Goal: Task Accomplishment & Management: Manage account settings

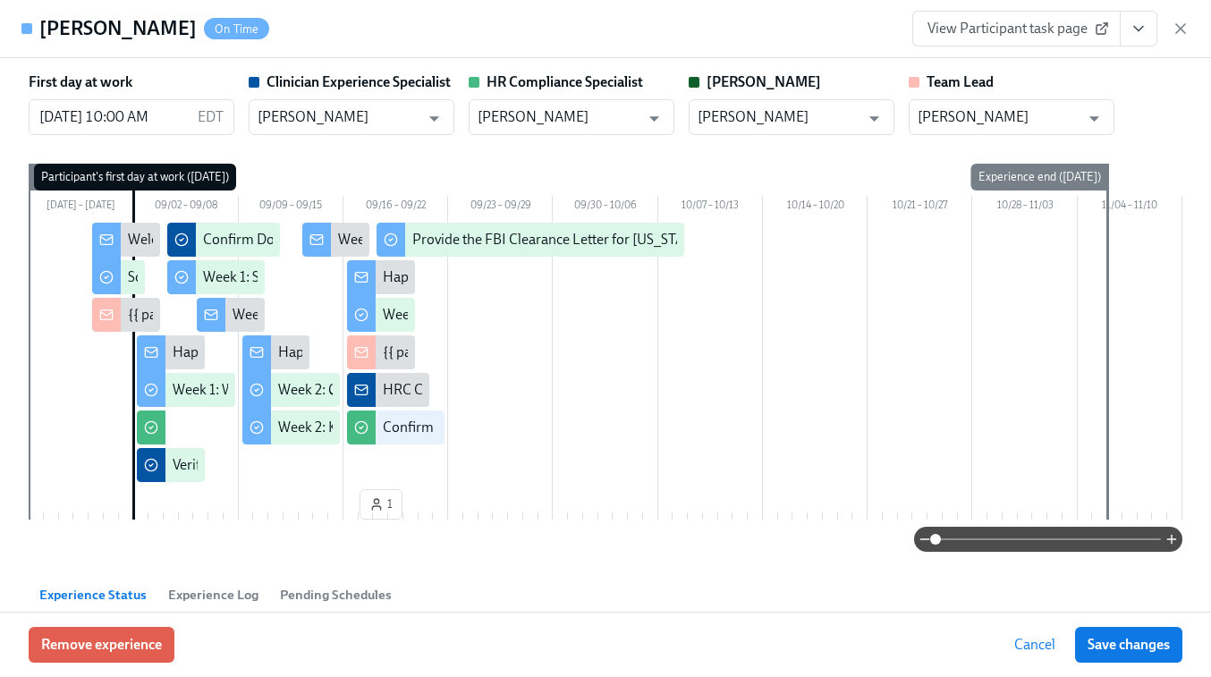
scroll to position [0, 11553]
click at [1176, 27] on icon "button" at bounding box center [1181, 29] width 18 height 18
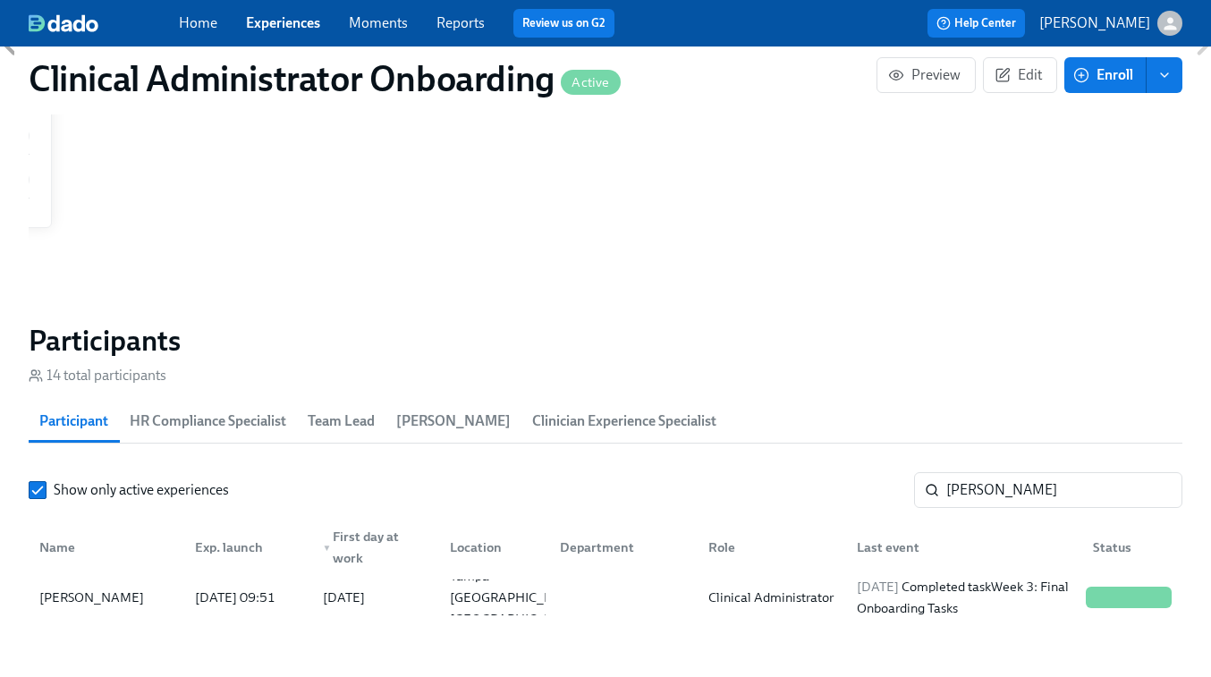
click at [281, 34] on div "Home Experiences Moments Reports Review us on G2" at bounding box center [430, 23] width 502 height 29
click at [281, 20] on link "Experiences" at bounding box center [283, 22] width 74 height 17
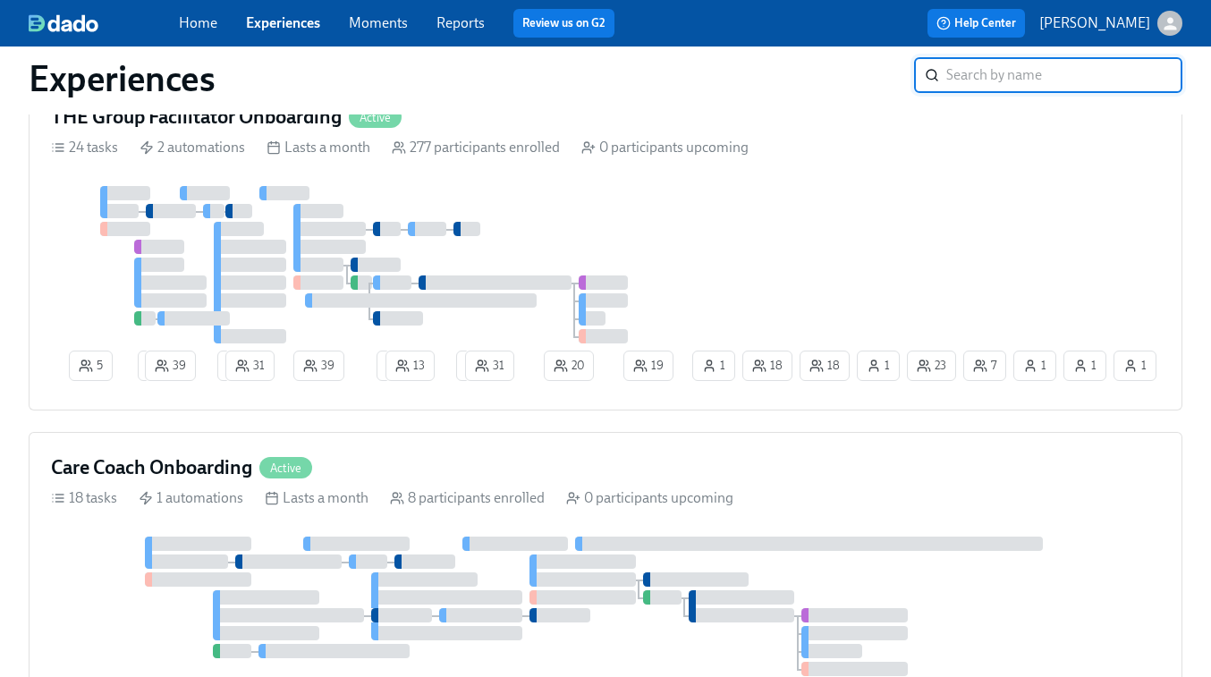
scroll to position [825, 0]
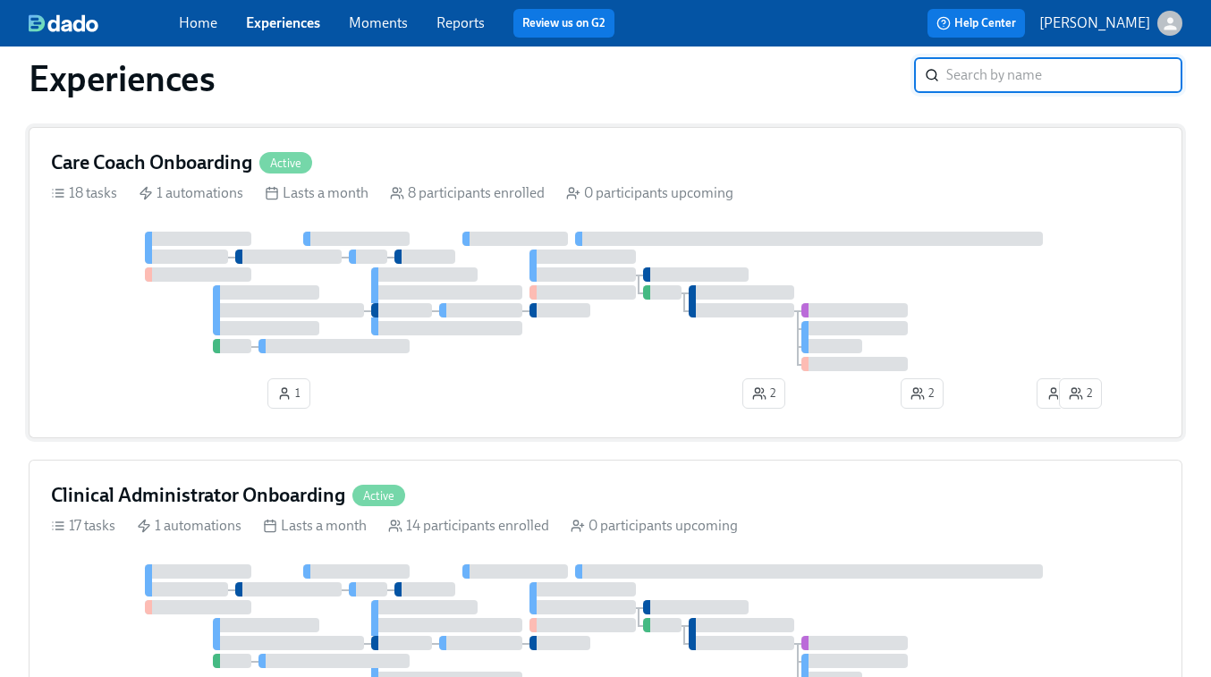
click at [646, 295] on div at bounding box center [646, 292] width 7 height 14
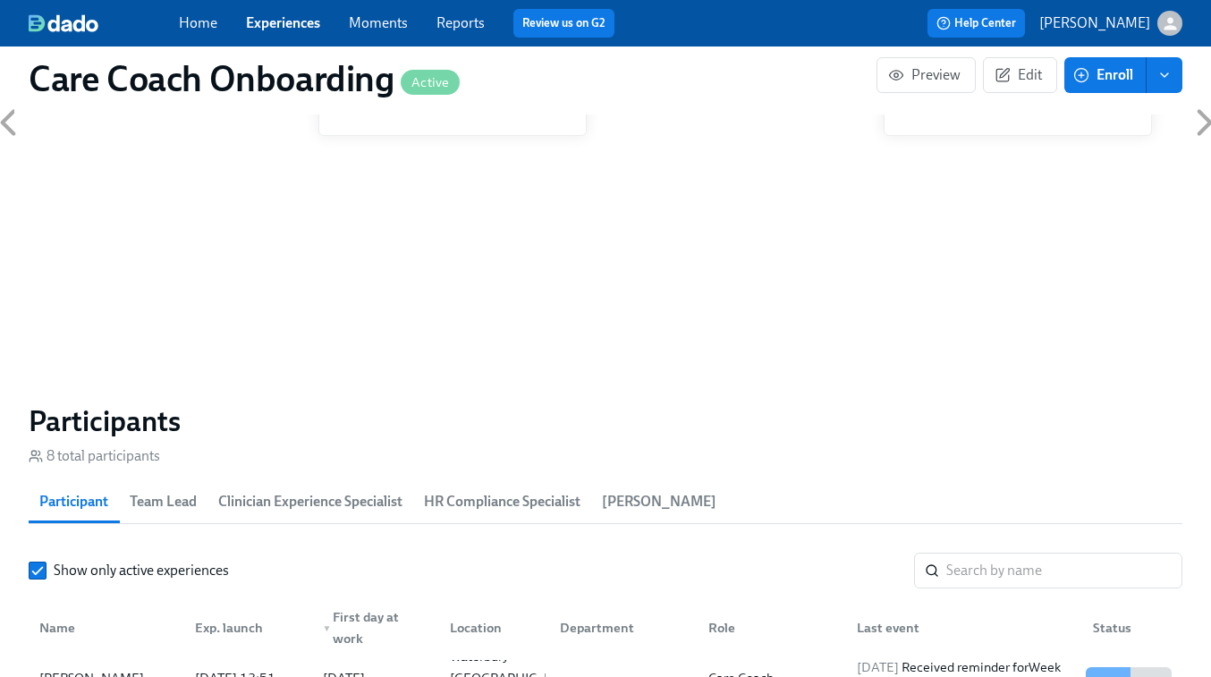
scroll to position [1259, 0]
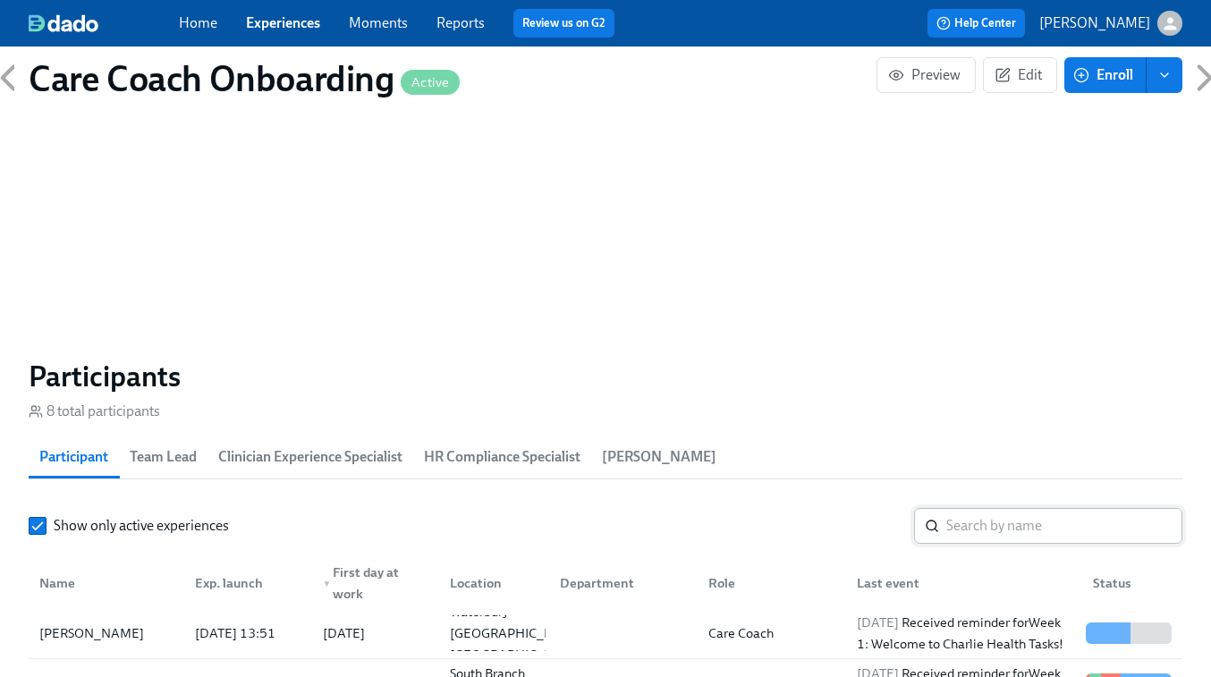
click at [960, 519] on input "search" at bounding box center [1065, 526] width 236 height 36
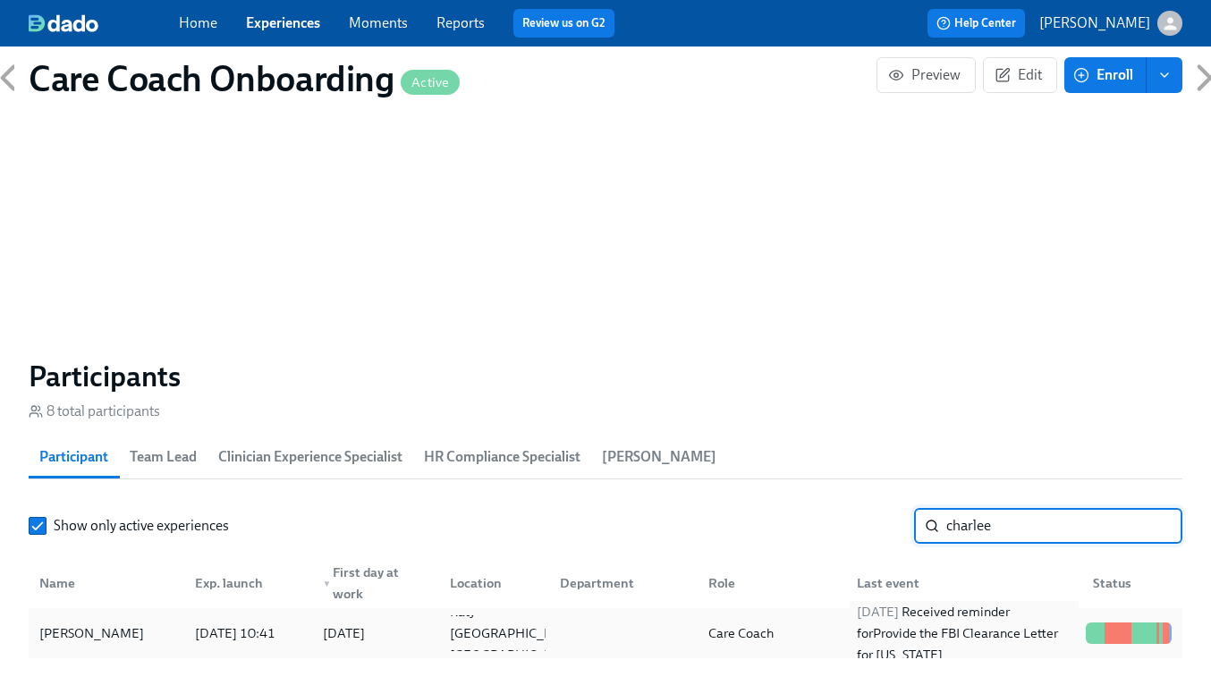
type input "charlee"
click at [911, 624] on div "2025/09/16 Received reminder for Provide the FBI Clearance Letter for Pennsylva…" at bounding box center [964, 633] width 229 height 64
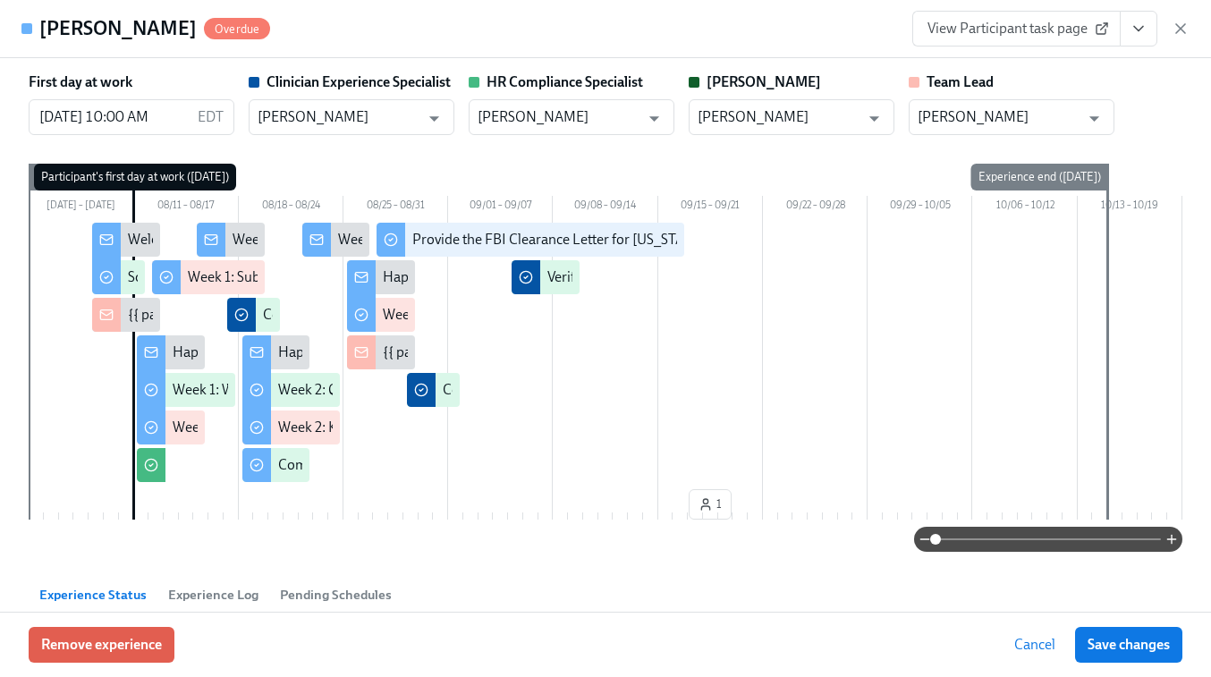
click at [1031, 40] on link "View Participant task page" at bounding box center [1017, 29] width 208 height 36
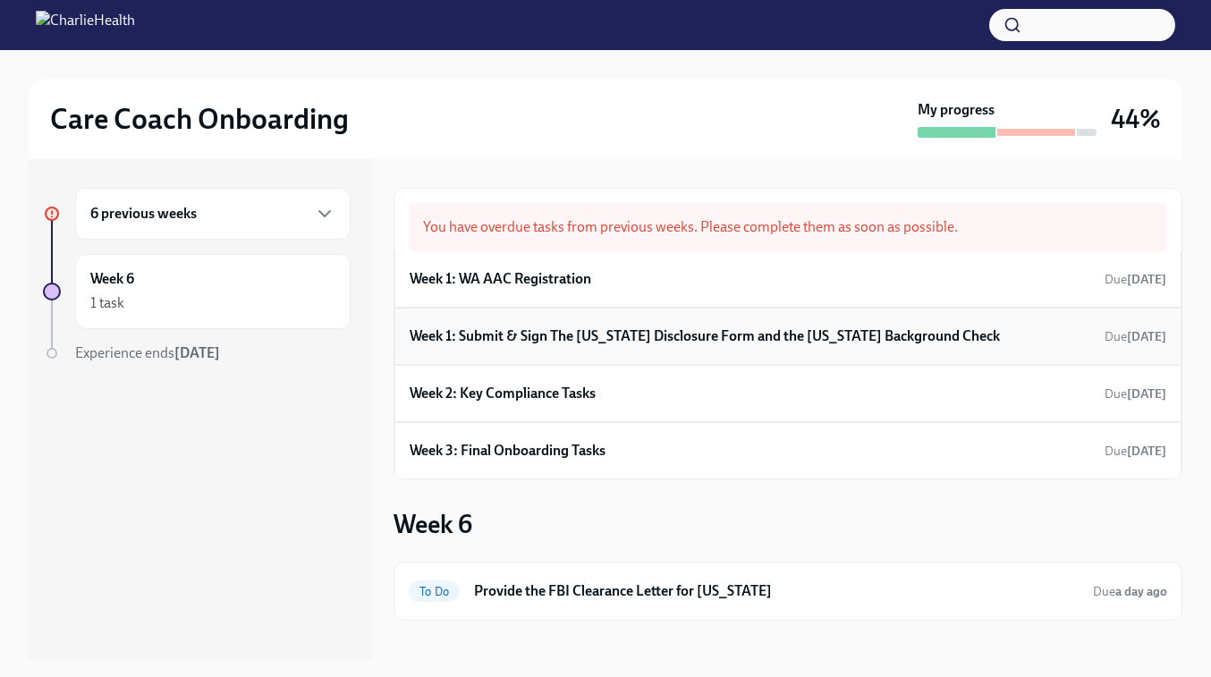
click at [576, 342] on h6 "Week 1: Submit & Sign The [US_STATE] Disclosure Form and the [US_STATE] Backgro…" at bounding box center [705, 337] width 590 height 20
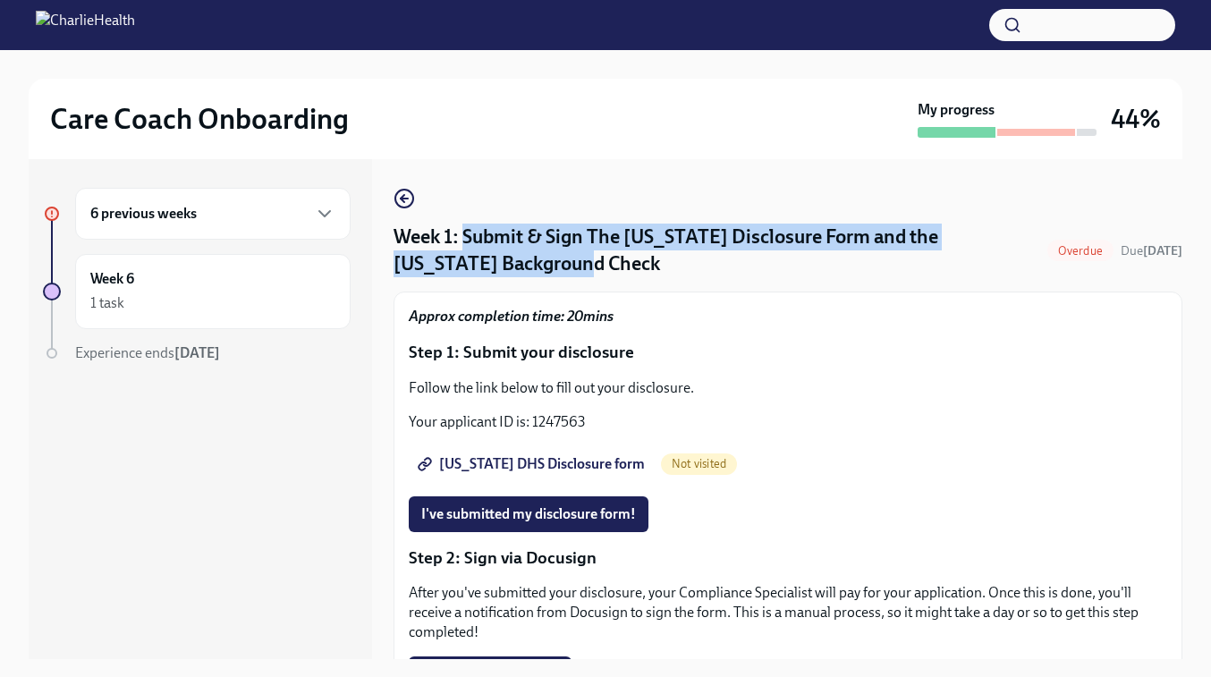
drag, startPoint x: 465, startPoint y: 235, endPoint x: 573, endPoint y: 257, distance: 109.5
click at [573, 257] on h4 "Week 1: Submit & Sign The Utah Disclosure Form and the Louisiana Background Che…" at bounding box center [717, 251] width 647 height 54
copy h4 "Submit & Sign The Utah Disclosure Form and the Louisiana Background Check"
click at [406, 199] on icon "button" at bounding box center [404, 199] width 7 height 0
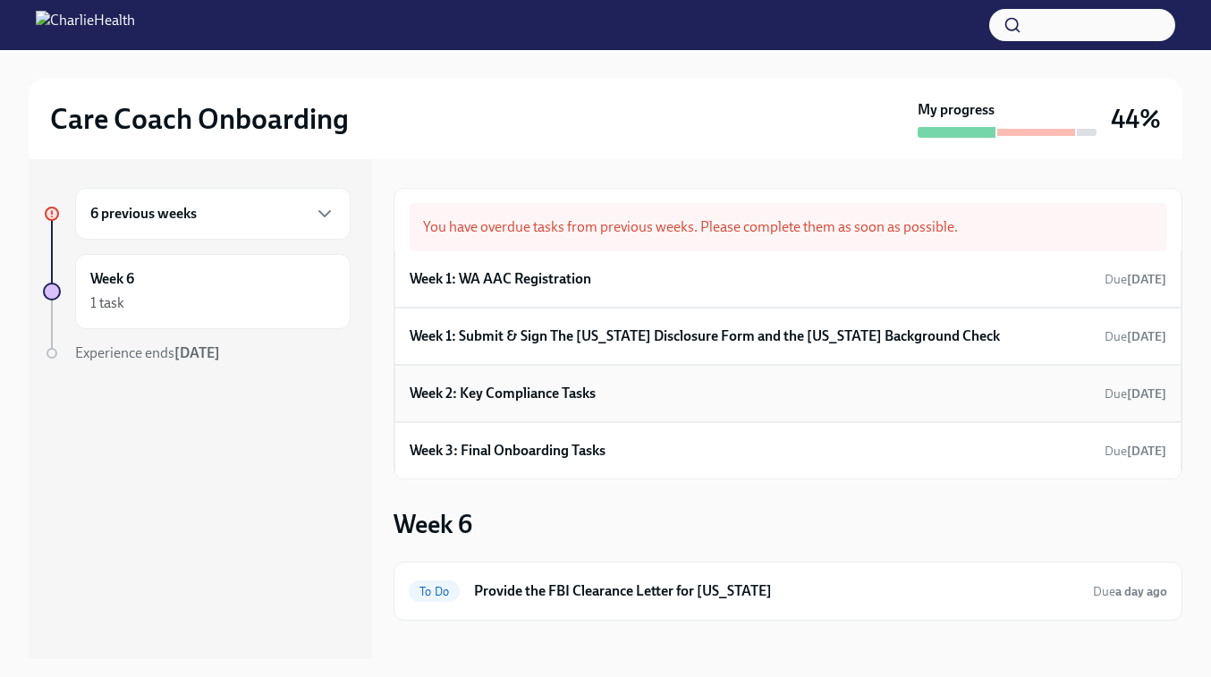
click at [593, 399] on h6 "Week 2: Key Compliance Tasks" at bounding box center [503, 394] width 186 height 20
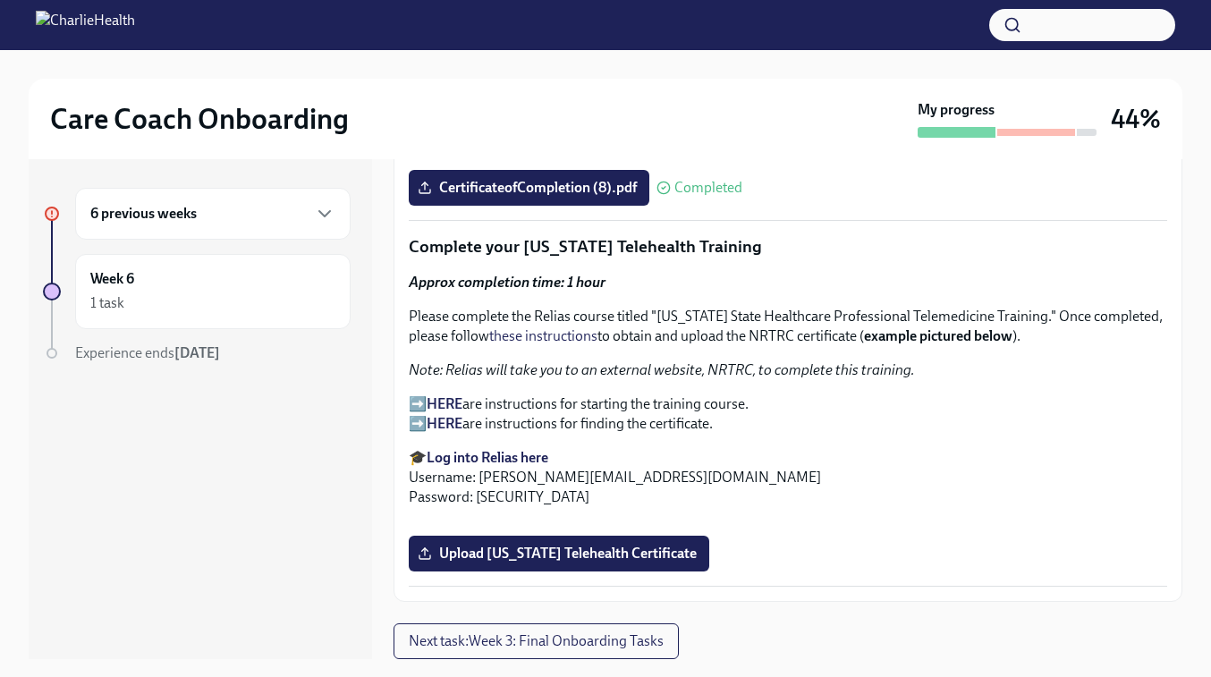
scroll to position [2937, 0]
drag, startPoint x: 409, startPoint y: 382, endPoint x: 743, endPoint y: 420, distance: 336.7
click at [743, 420] on div "Approx completion time: 1 hour Please complete the Relias course titled "Washin…" at bounding box center [788, 390] width 759 height 234
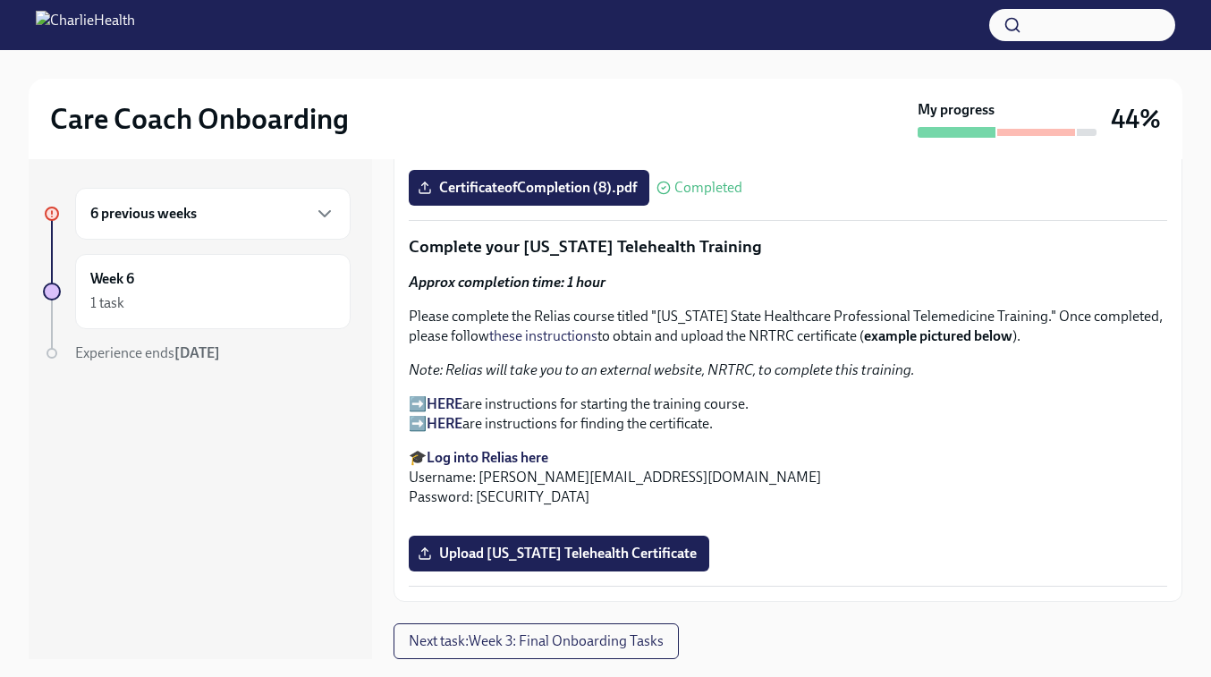
copy p "➡️ HERE are instructions for starting the training course. ➡️ HERE are instruct…"
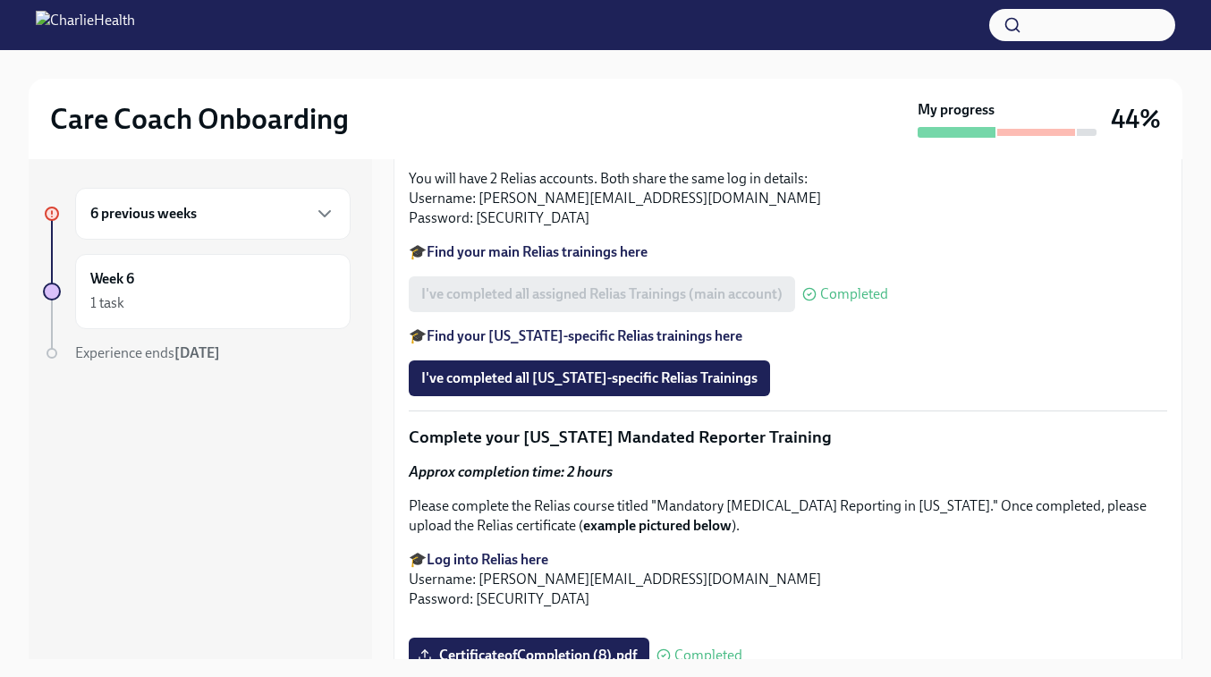
scroll to position [1483, 0]
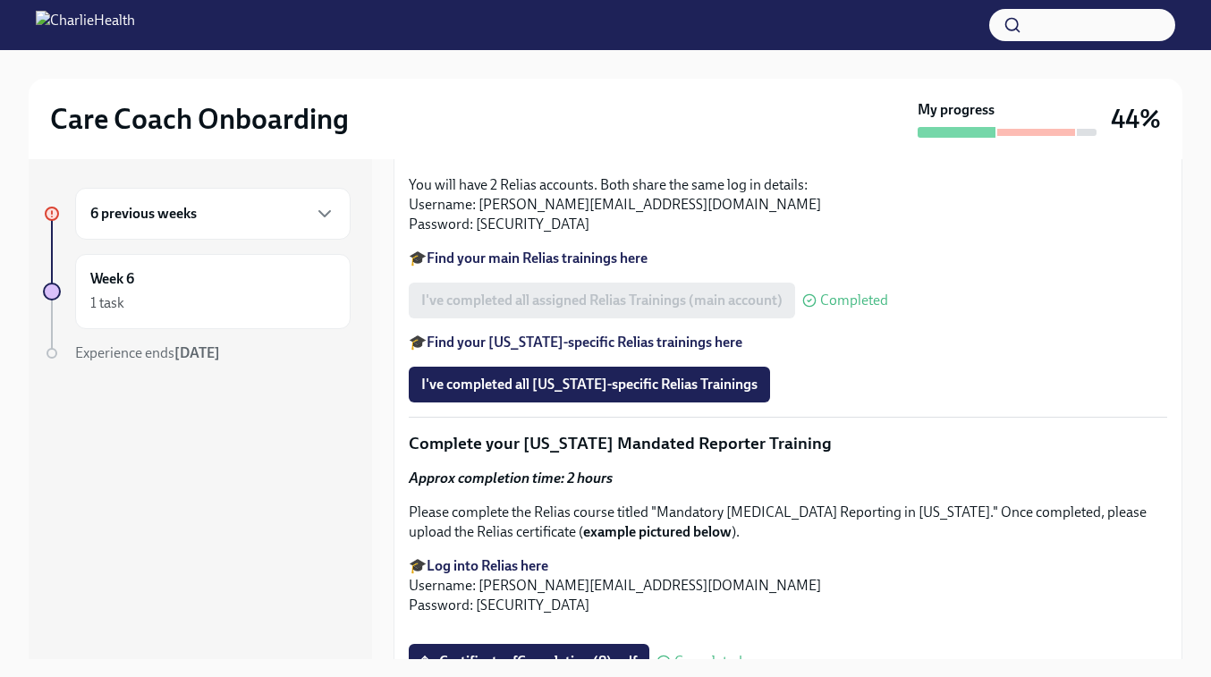
click at [446, 68] on li "AWFDA - Cultural Competency in Health Care (AZ Relias)" at bounding box center [806, 58] width 723 height 20
drag, startPoint x: 613, startPoint y: 505, endPoint x: 445, endPoint y: 481, distance: 169.8
click at [445, 88] on ul "Cultural Awareness and Humility De-Escalation Techniques Employee Orientation a…" at bounding box center [788, 29] width 759 height 118
copy ul "AWFDA - Cultural Competency in Health Care (AZ Relias) HIPAA: Basics (AZ Relias)"
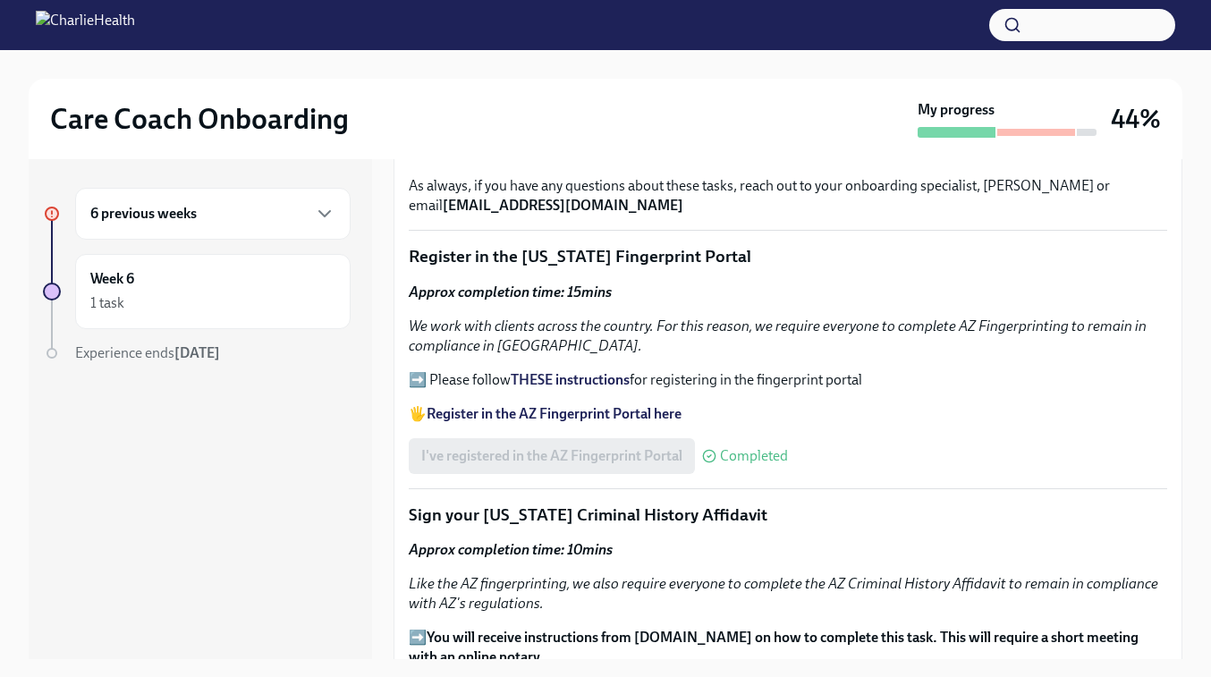
scroll to position [0, 0]
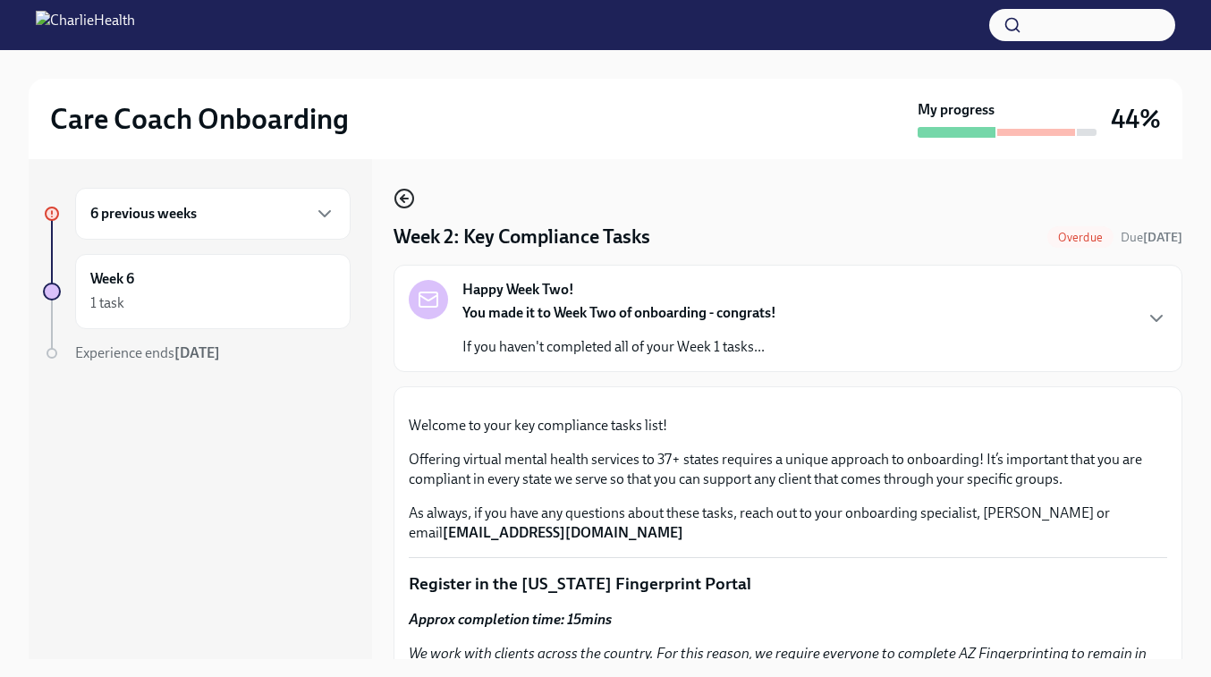
click at [406, 204] on icon "button" at bounding box center [404, 198] width 21 height 21
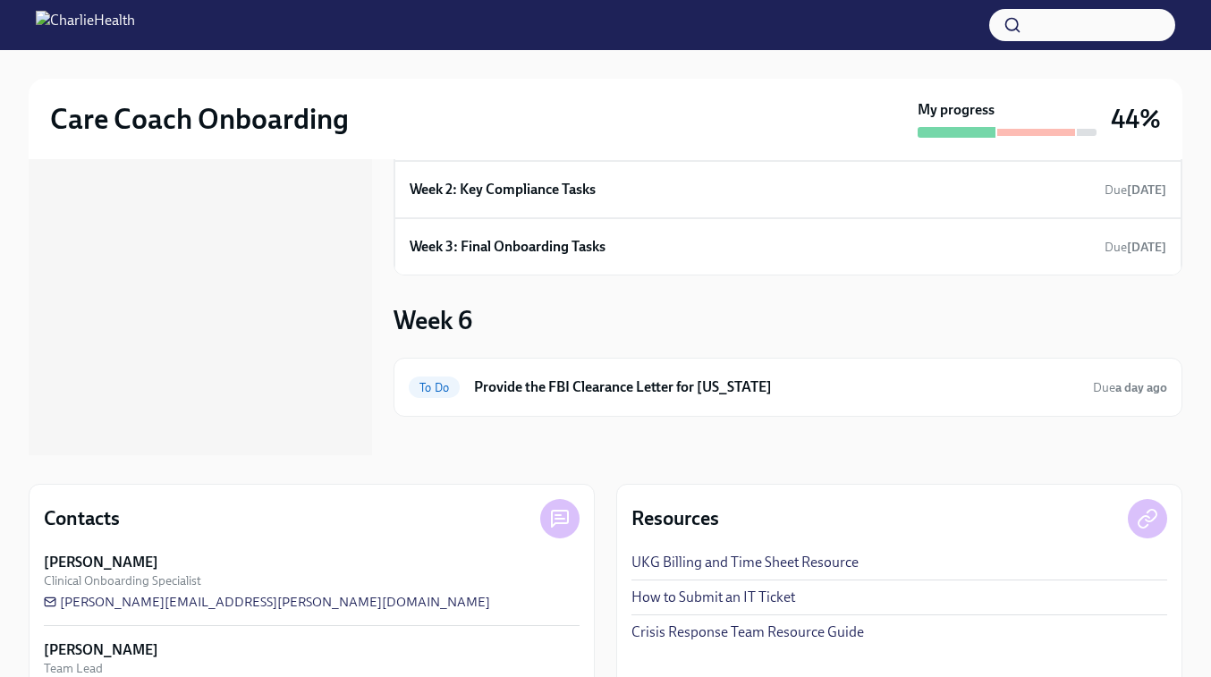
scroll to position [262, 0]
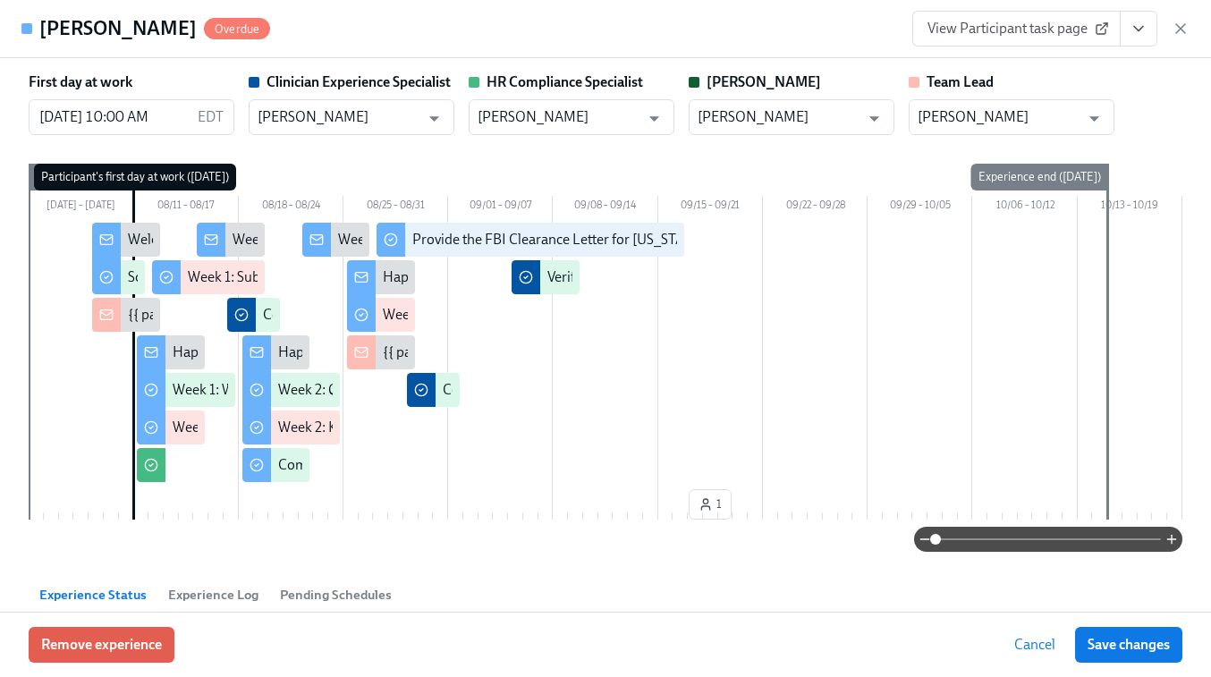
scroll to position [0, 7909]
click at [1177, 25] on icon "button" at bounding box center [1180, 28] width 9 height 9
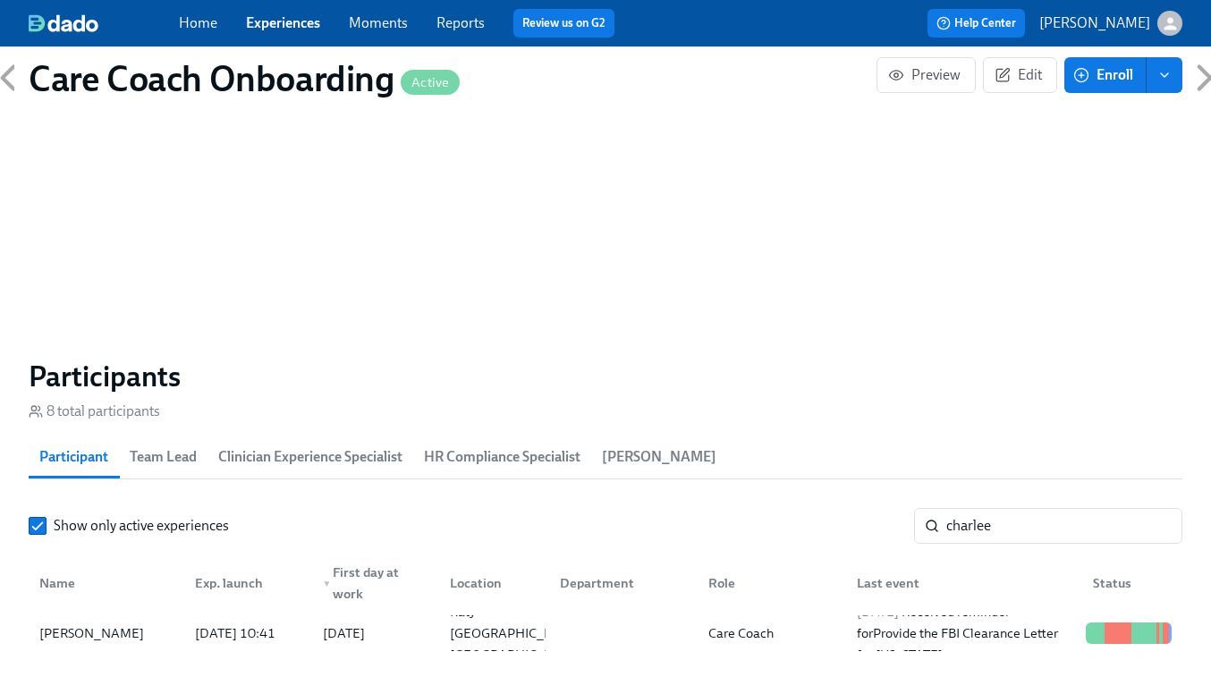
click at [298, 16] on link "Experiences" at bounding box center [283, 22] width 74 height 17
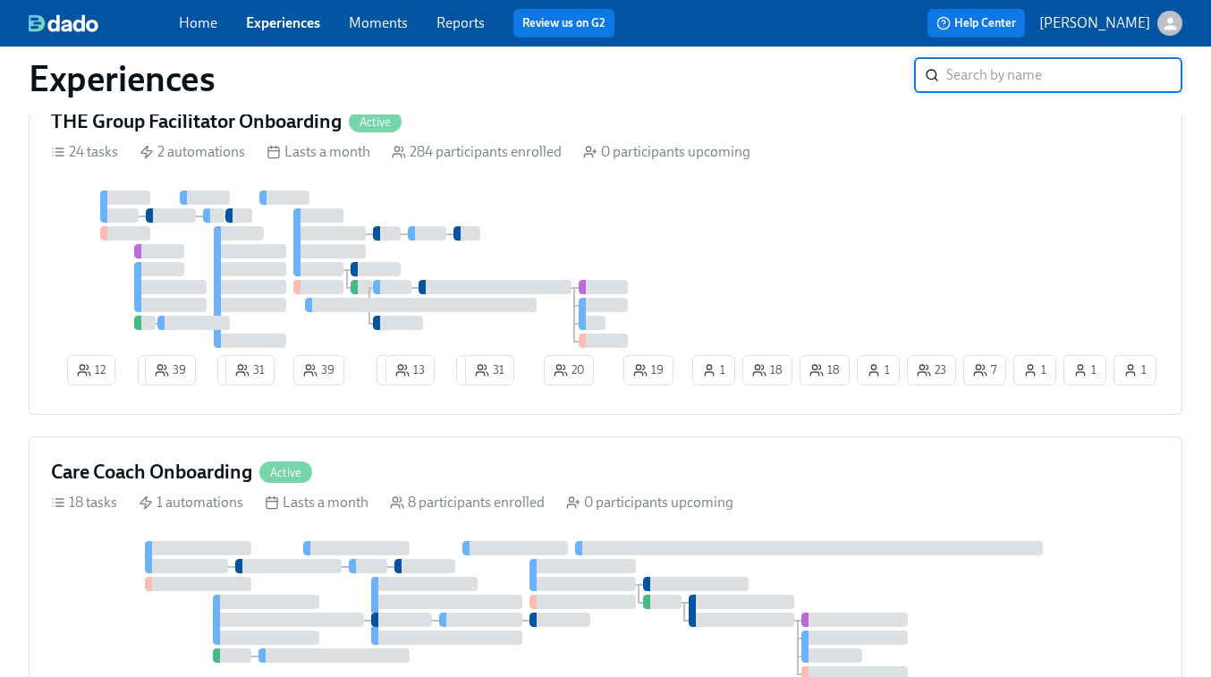
scroll to position [559, 0]
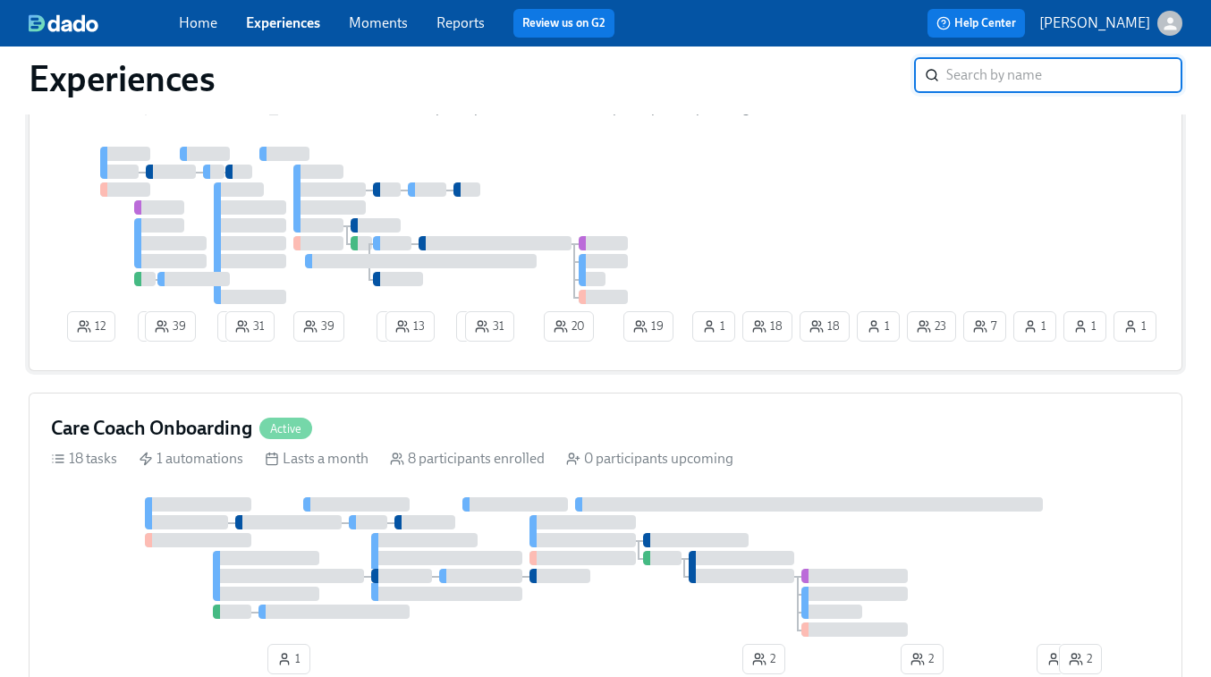
click at [766, 203] on div "12 2 39 3 31 39 2 13 2 31 20 7 1 23 18 1 1 1 18 19 1" at bounding box center [605, 248] width 1109 height 202
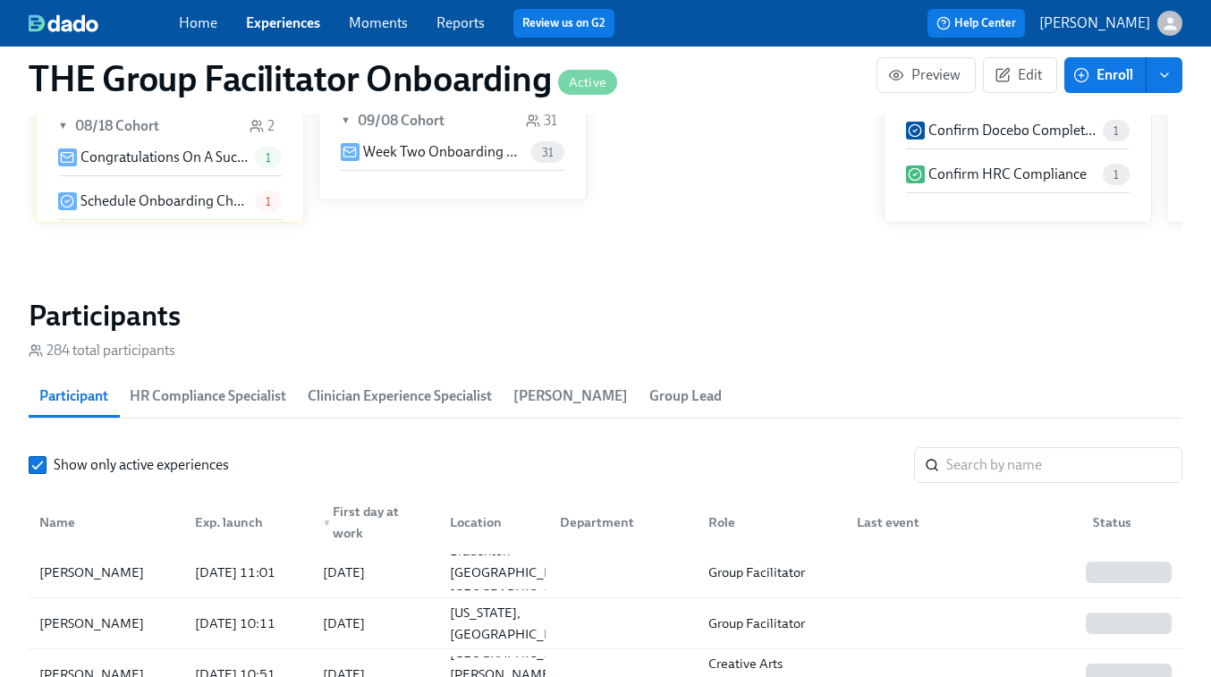
scroll to position [1441, 0]
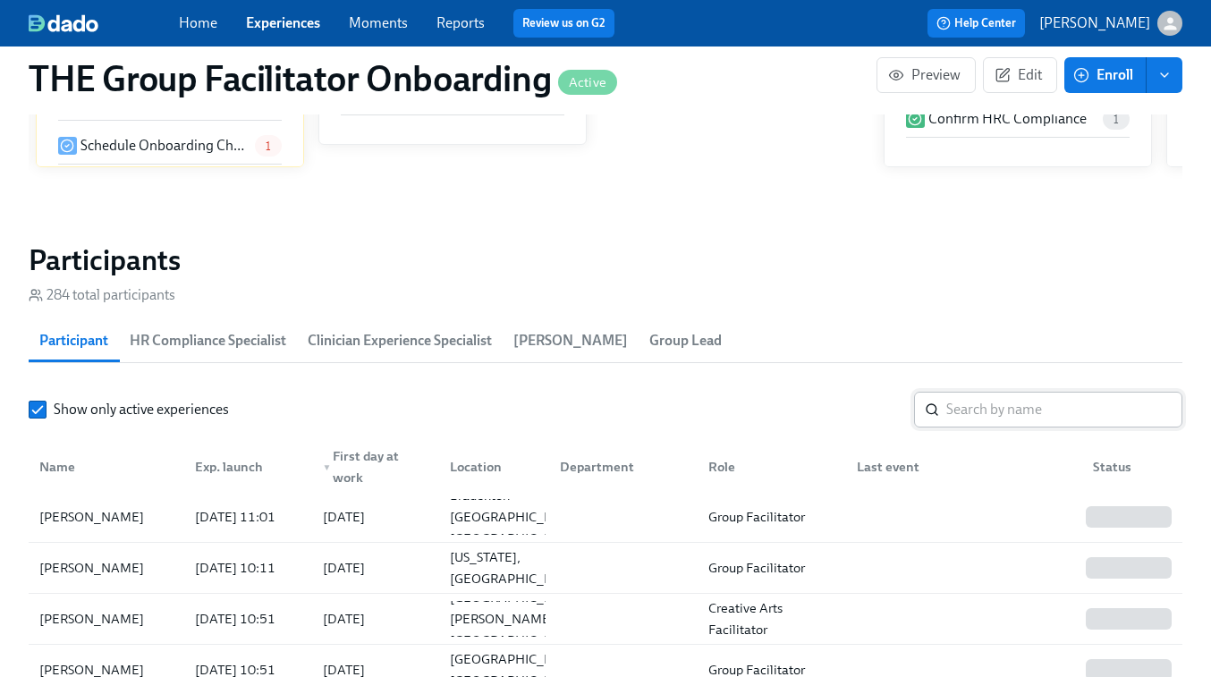
click at [982, 414] on input "search" at bounding box center [1065, 410] width 236 height 36
paste input "Veyondra [PERSON_NAME]"
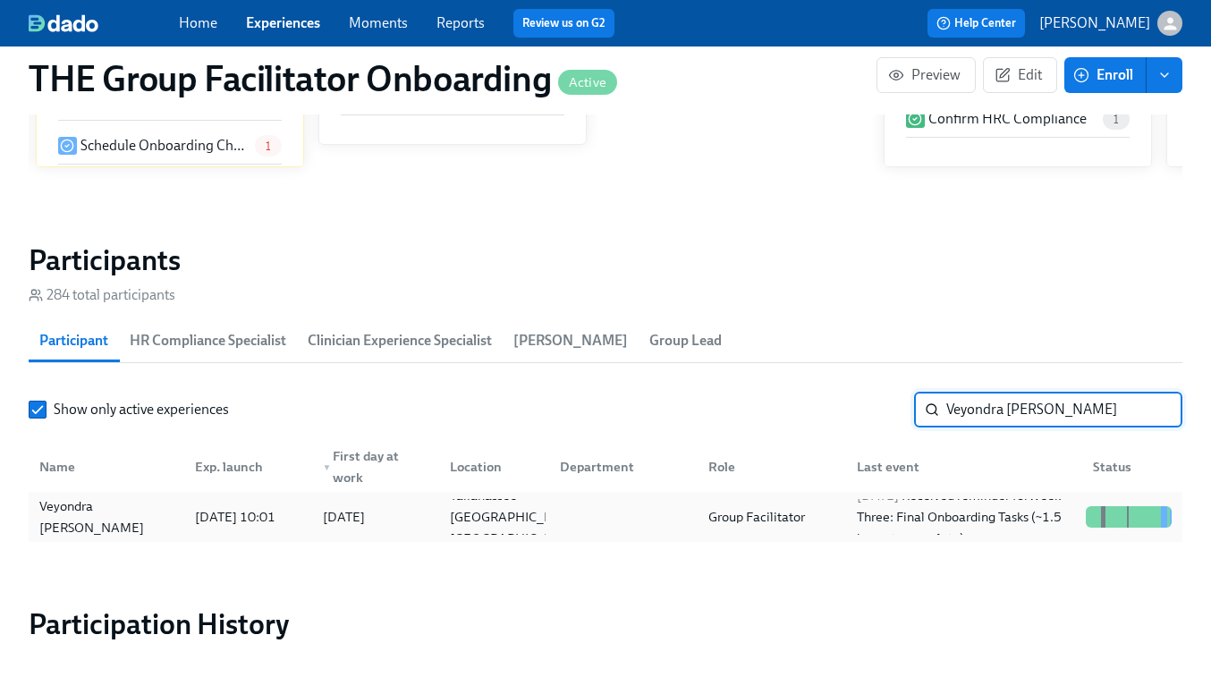
click at [1083, 519] on div at bounding box center [1129, 516] width 100 height 21
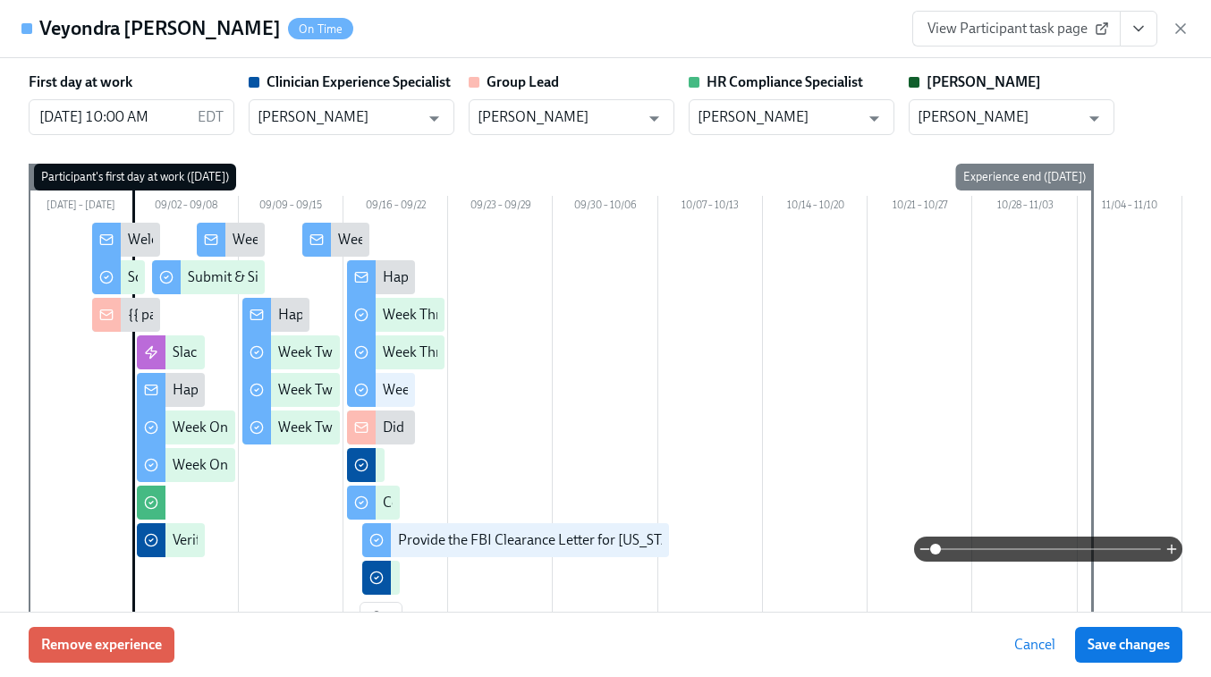
click at [1029, 38] on link "View Participant task page" at bounding box center [1017, 29] width 208 height 36
click at [1183, 30] on icon "button" at bounding box center [1180, 28] width 9 height 9
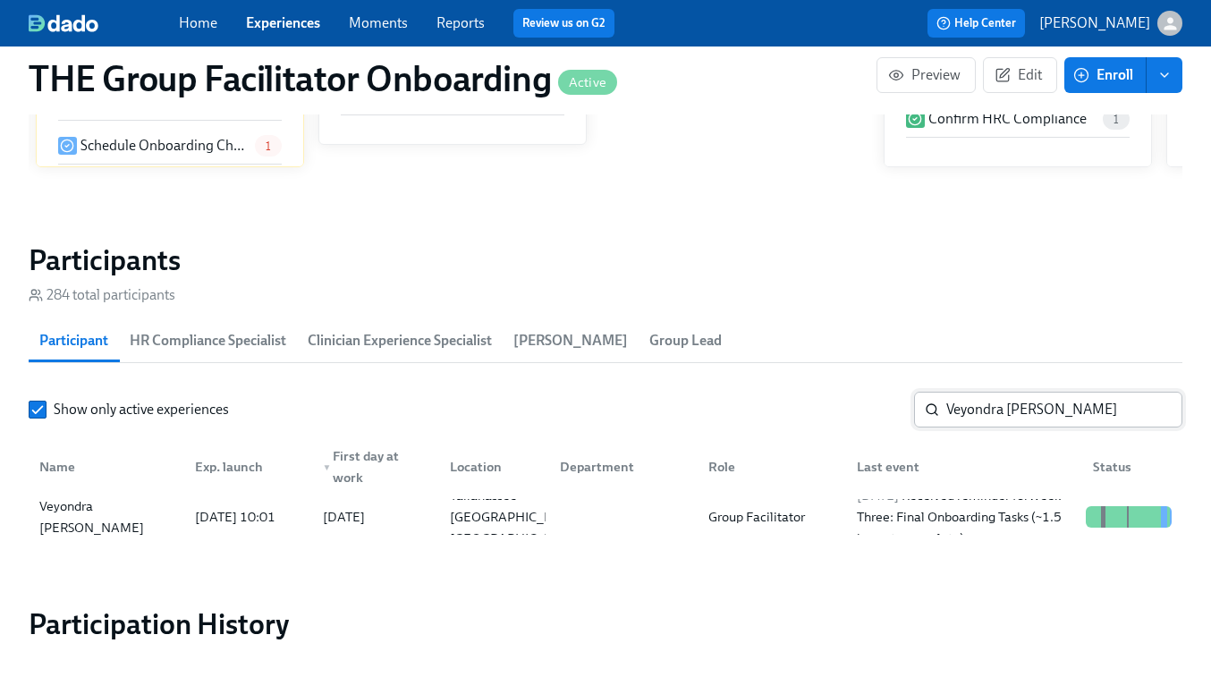
click at [998, 421] on input "Veyondra [PERSON_NAME]" at bounding box center [1065, 410] width 236 height 36
paste input "[PERSON_NAME]"
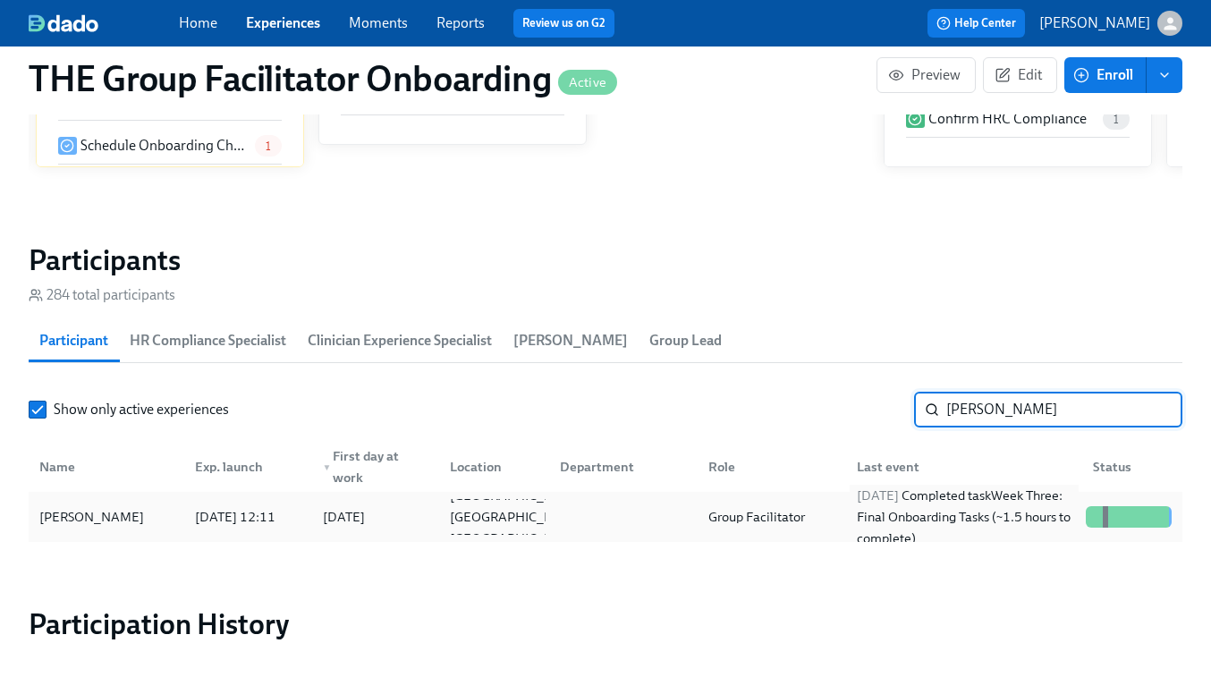
click at [935, 524] on div "[DATE] Completed task Week Three: Final Onboarding Tasks (~1.5 hours to complet…" at bounding box center [964, 517] width 229 height 64
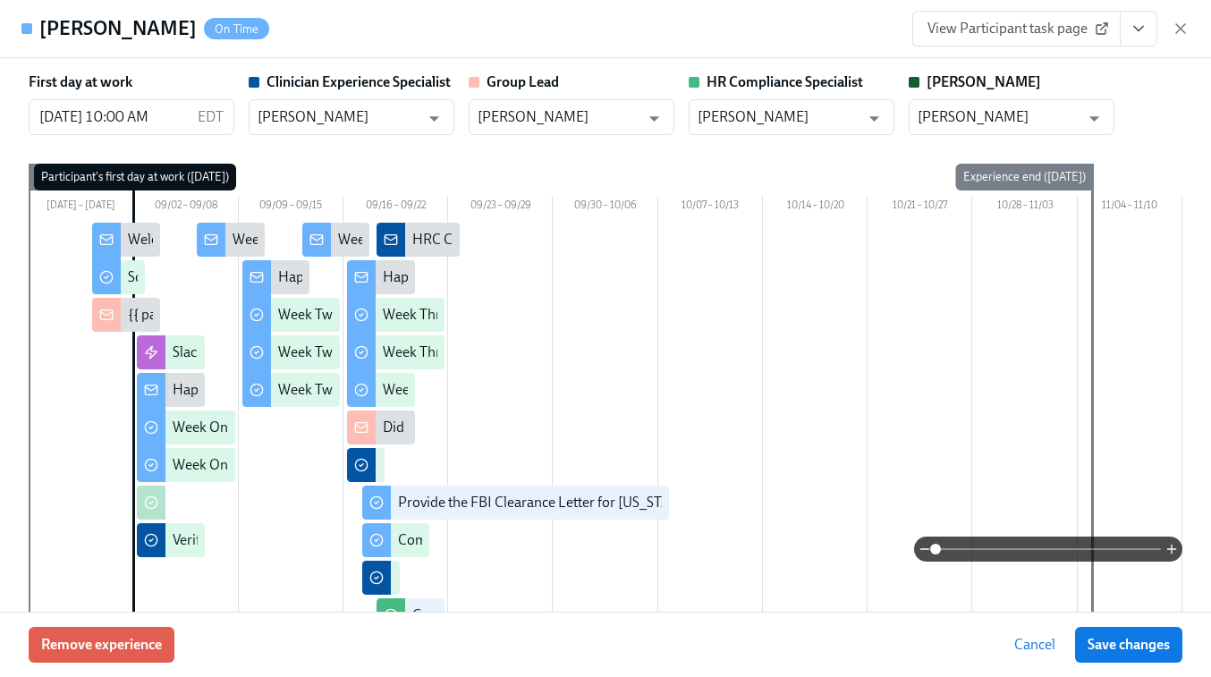
click at [1136, 27] on icon "View task page" at bounding box center [1138, 29] width 9 height 4
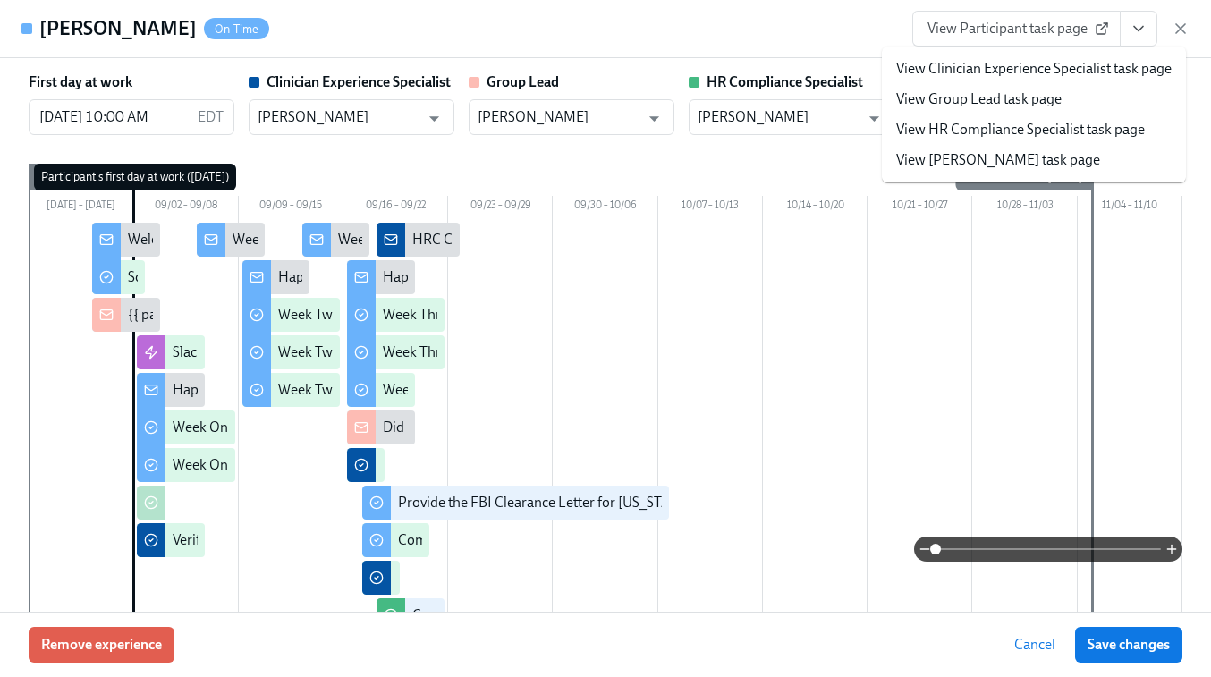
click at [1057, 30] on span "View Participant task page" at bounding box center [1017, 29] width 178 height 18
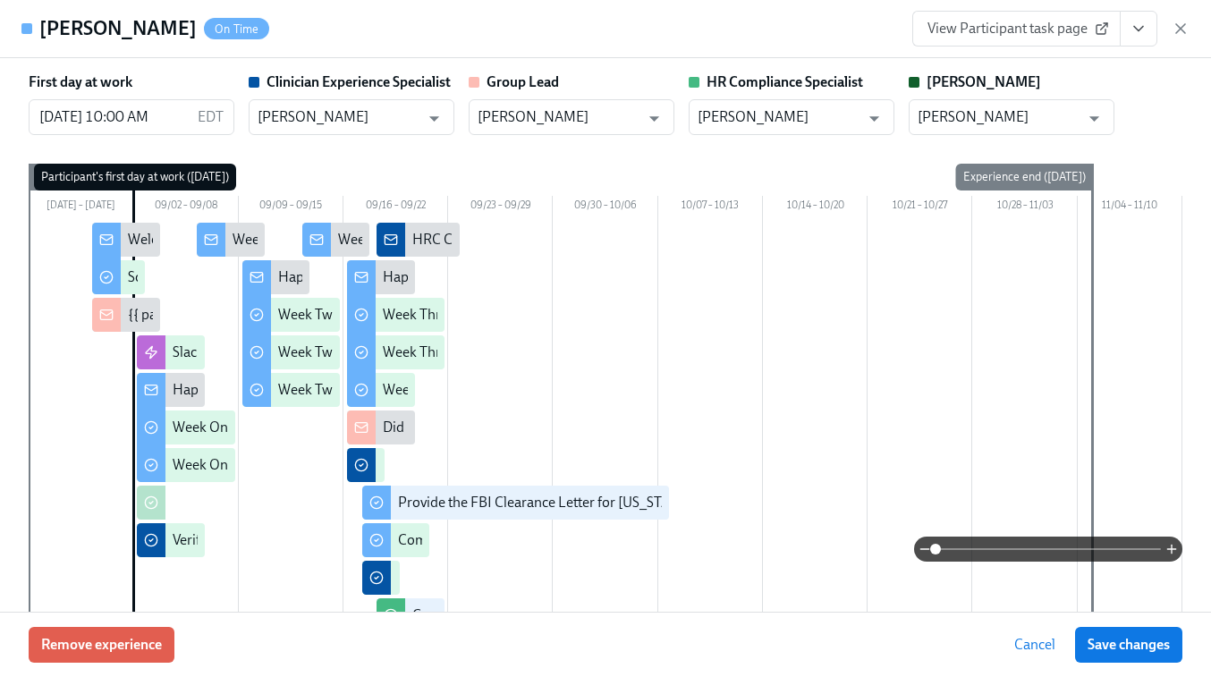
scroll to position [0, 26819]
click at [1134, 47] on div "[PERSON_NAME] On Time View Participant task page" at bounding box center [605, 29] width 1211 height 58
drag, startPoint x: 1178, startPoint y: 30, endPoint x: 1135, endPoint y: 71, distance: 59.5
click at [1178, 30] on icon "button" at bounding box center [1181, 29] width 18 height 18
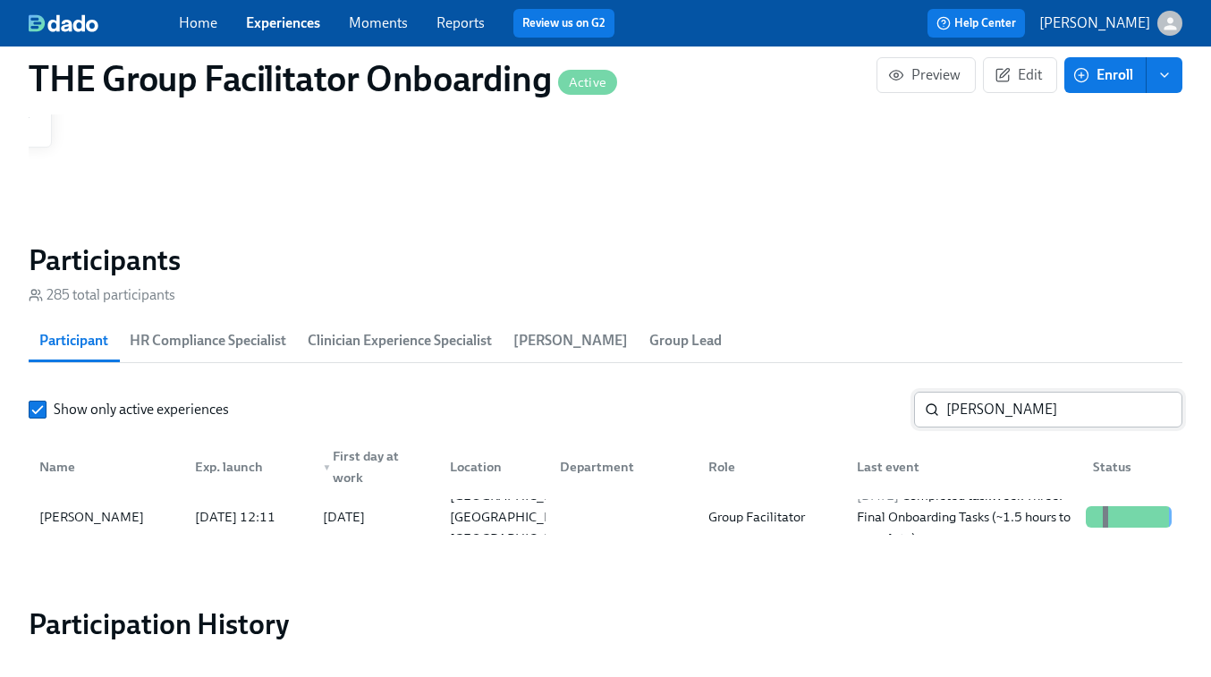
click at [1017, 415] on input "[PERSON_NAME]" at bounding box center [1065, 410] width 236 height 36
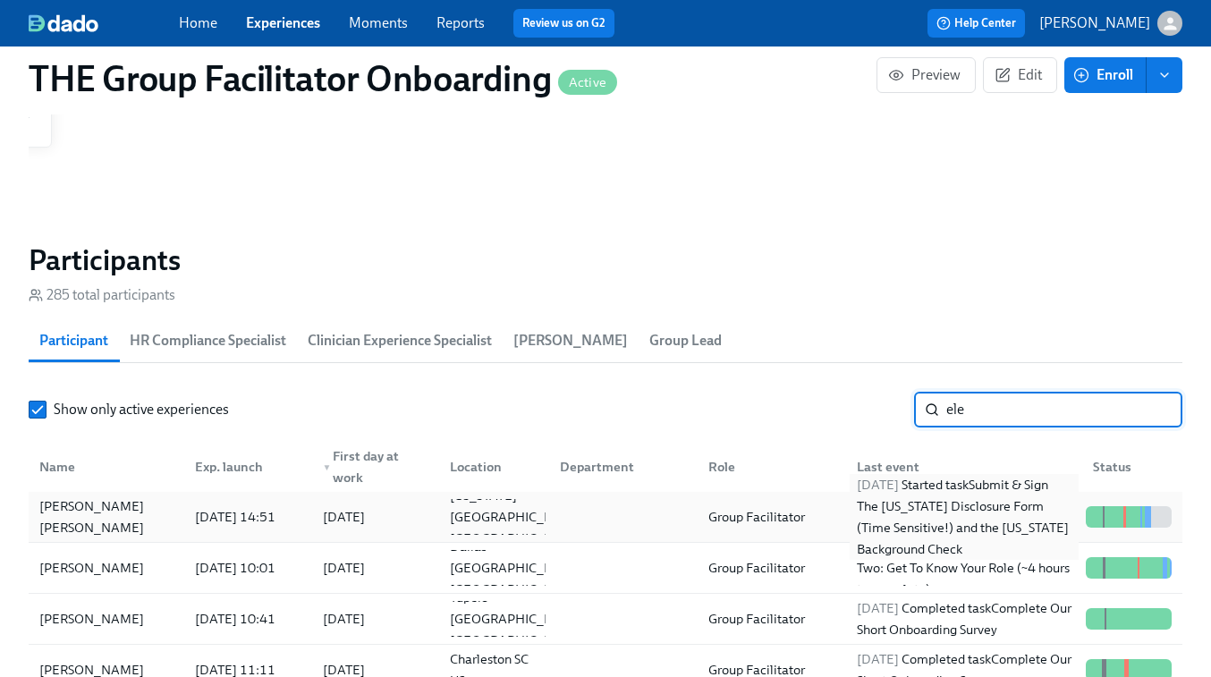
type input "ele"
click at [953, 520] on div "[DATE] Started task Submit & Sign The [US_STATE] Disclosure Form (Time Sensitiv…" at bounding box center [964, 517] width 229 height 86
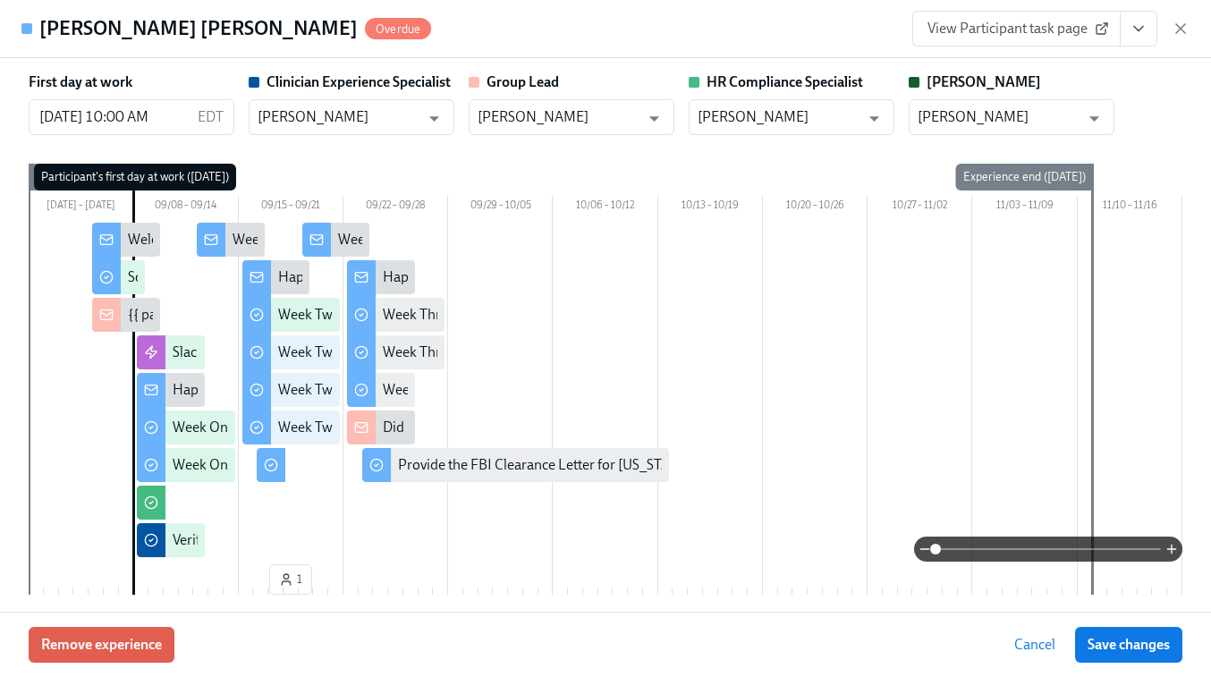
click at [1004, 32] on span "View Participant task page" at bounding box center [1017, 29] width 178 height 18
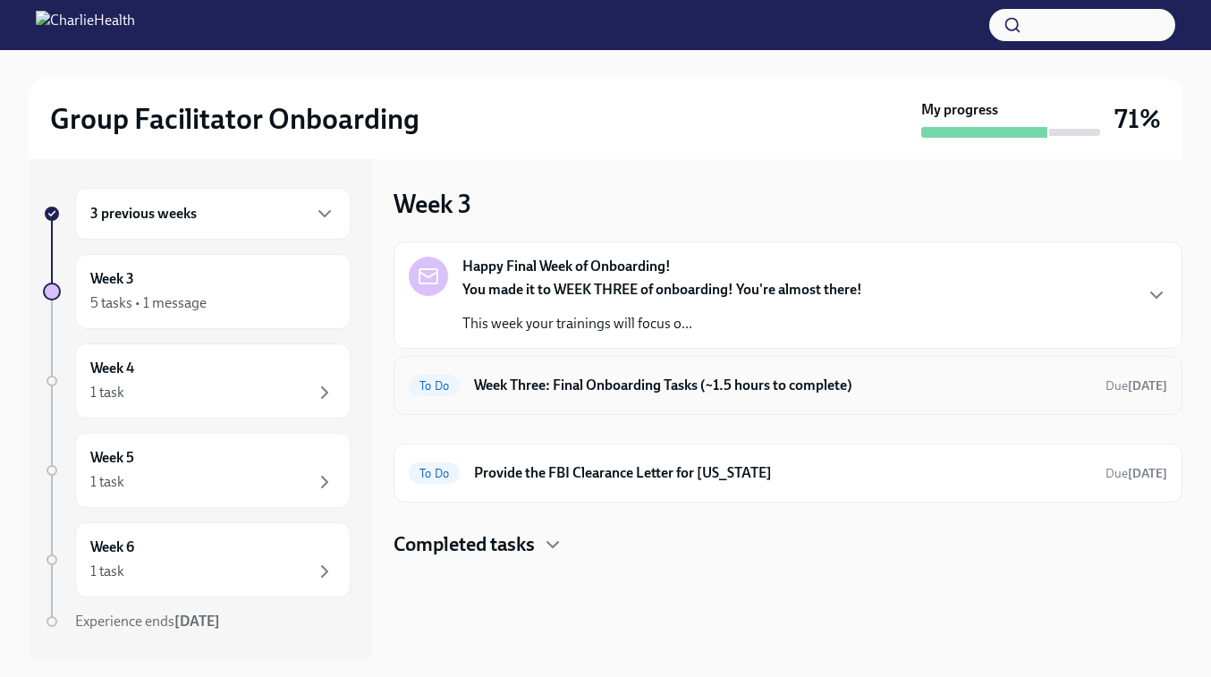
click at [930, 392] on h6 "Week Three: Final Onboarding Tasks (~1.5 hours to complete)" at bounding box center [782, 386] width 617 height 20
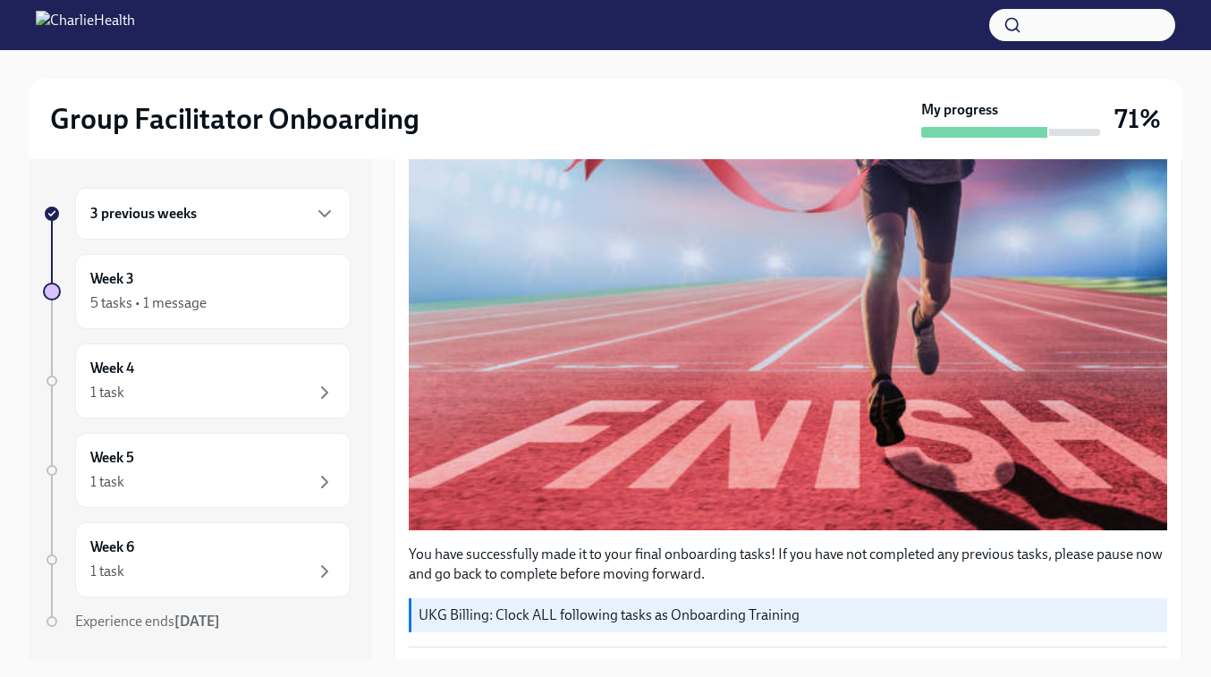
scroll to position [2, 0]
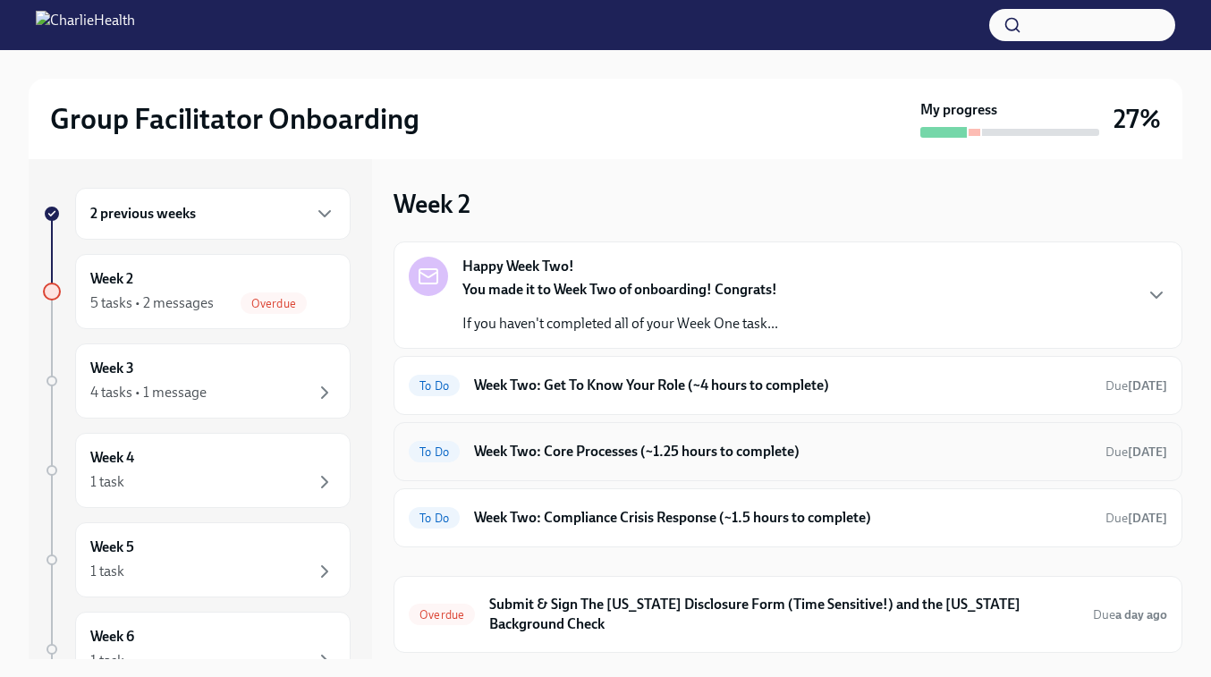
click at [666, 430] on div "To Do Week Two: Core Processes (~1.25 hours to complete) Due in 3 days" at bounding box center [788, 451] width 789 height 59
click at [647, 447] on h6 "Week Two: Core Processes (~1.25 hours to complete)" at bounding box center [782, 452] width 617 height 20
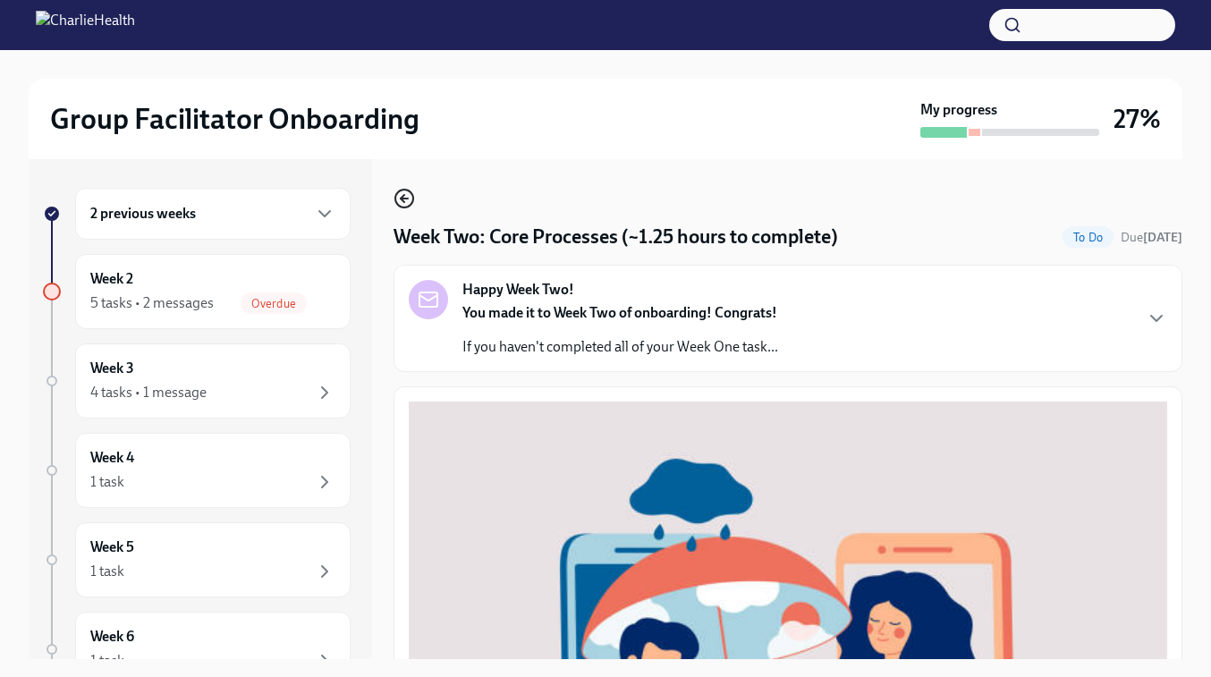
click at [405, 196] on icon "button" at bounding box center [404, 198] width 21 height 21
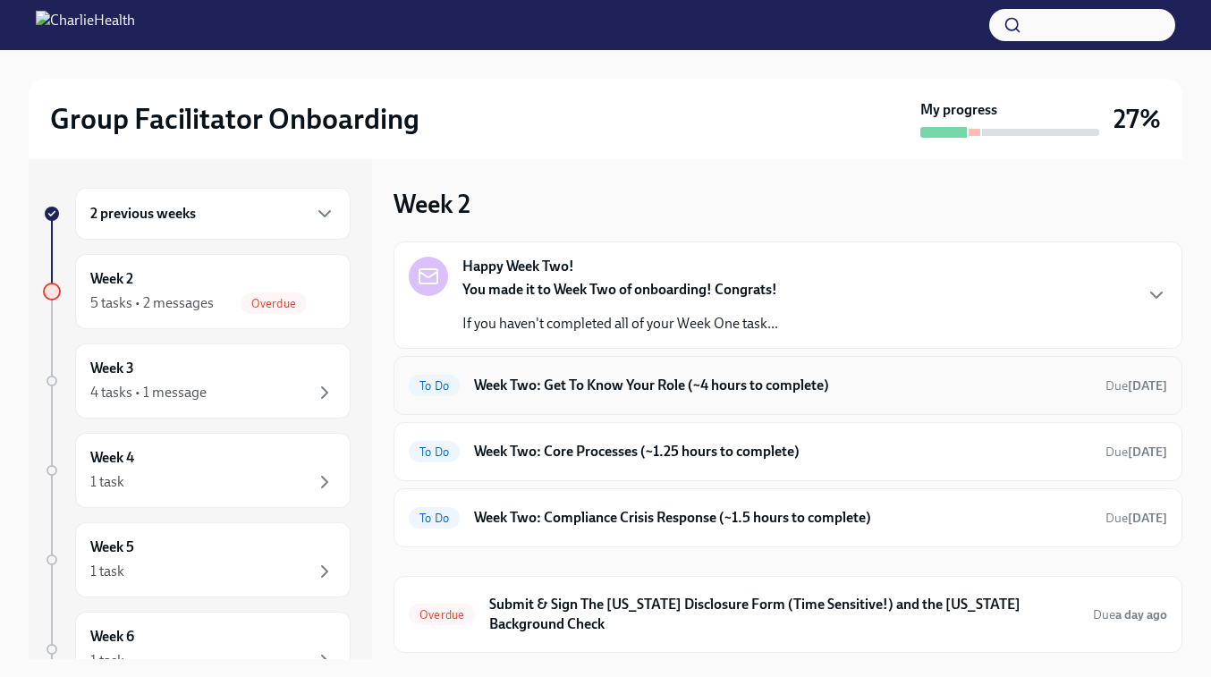
click at [588, 395] on div "To Do Week Two: Get To Know Your Role (~4 hours to complete) Due in 3 days" at bounding box center [788, 385] width 759 height 29
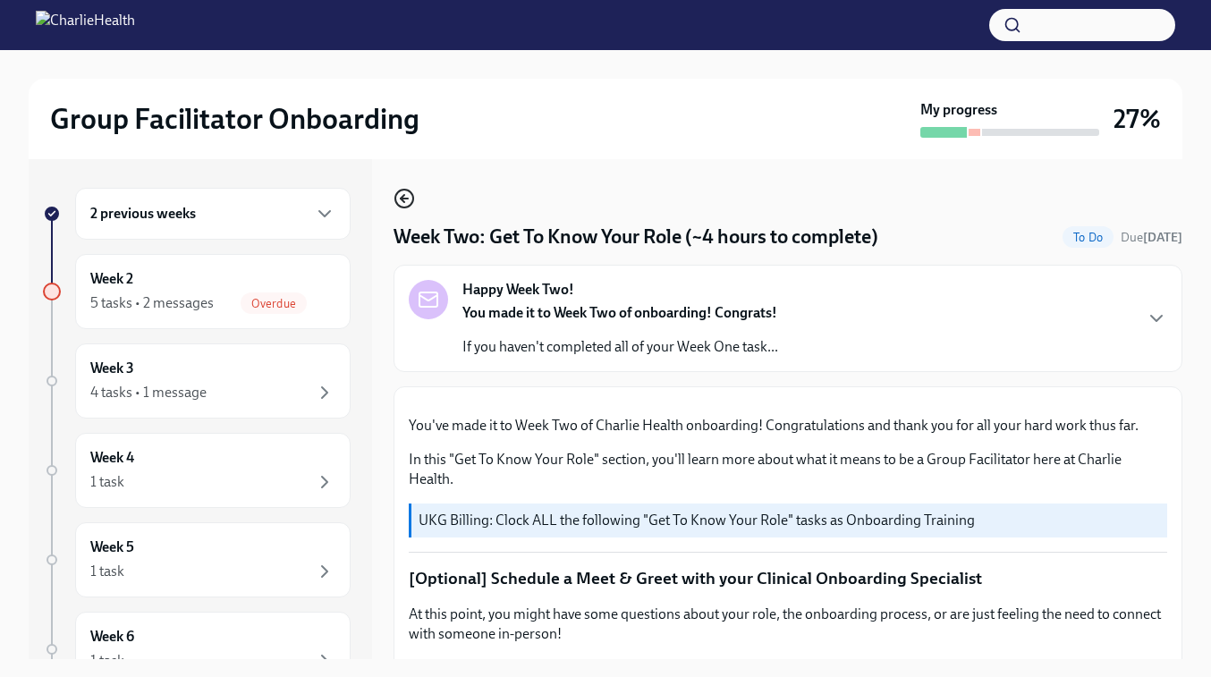
click at [407, 199] on icon "button" at bounding box center [404, 199] width 7 height 0
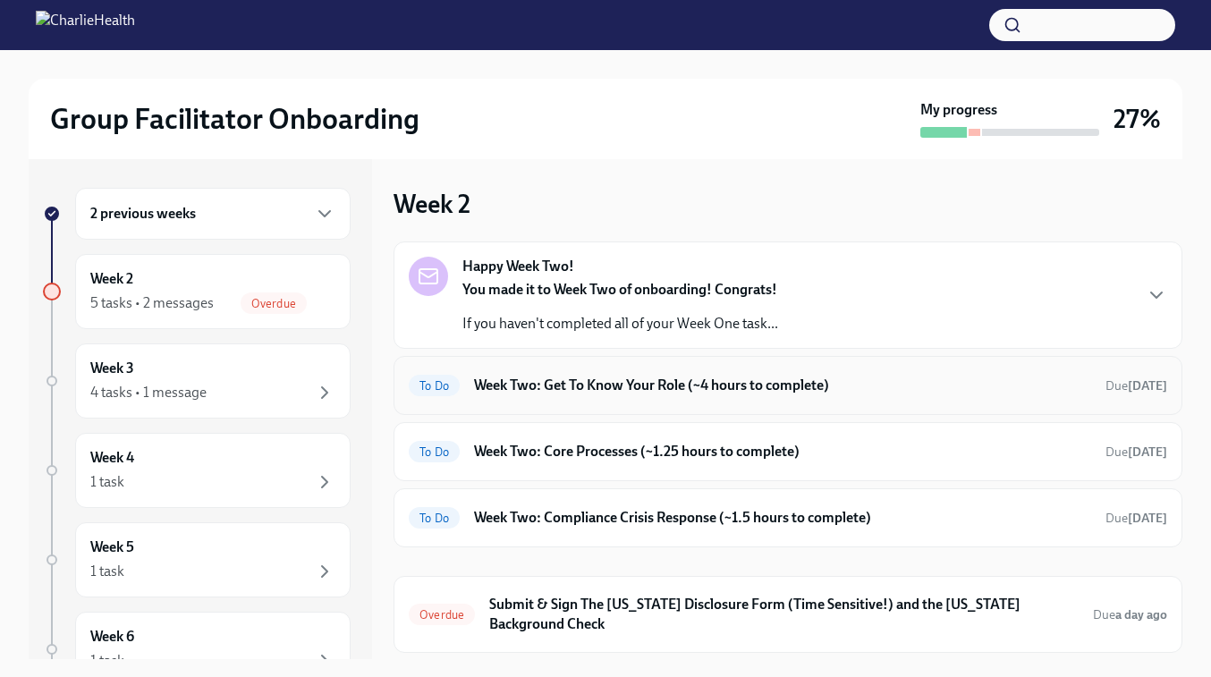
click at [569, 390] on h6 "Week Two: Get To Know Your Role (~4 hours to complete)" at bounding box center [782, 386] width 617 height 20
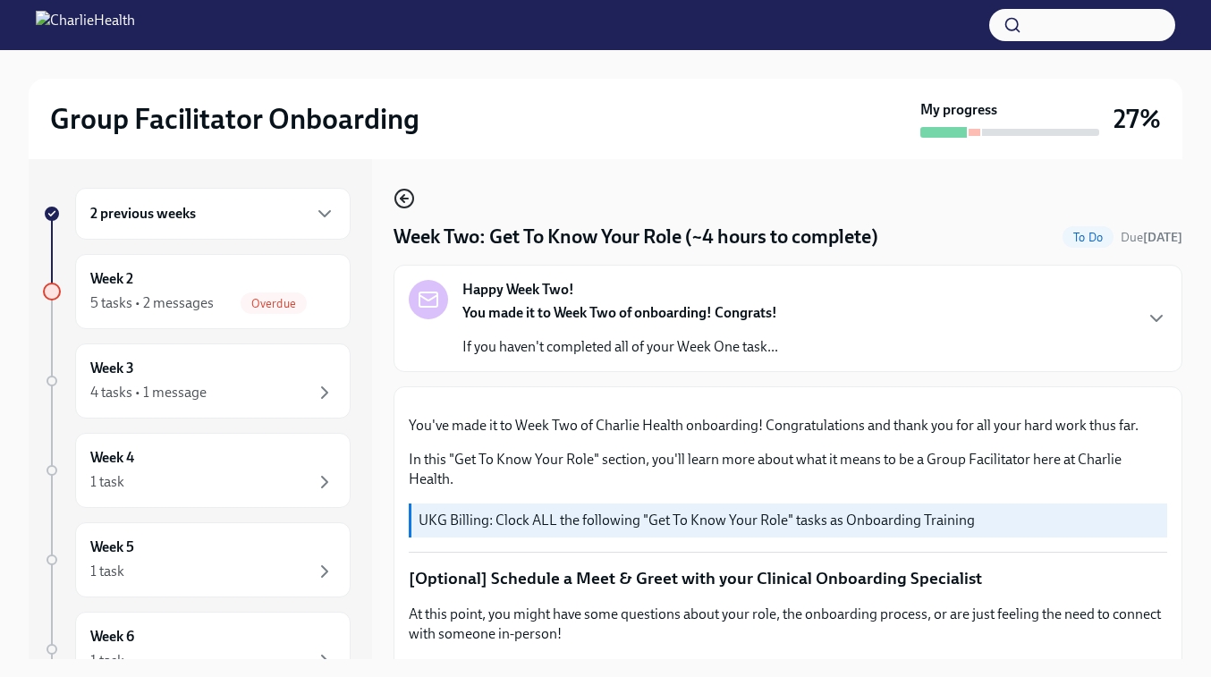
click at [407, 199] on icon "button" at bounding box center [404, 199] width 7 height 0
